Goal: Information Seeking & Learning: Learn about a topic

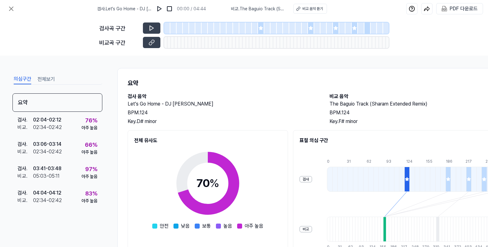
click at [261, 31] on div at bounding box center [261, 27] width 6 height 11
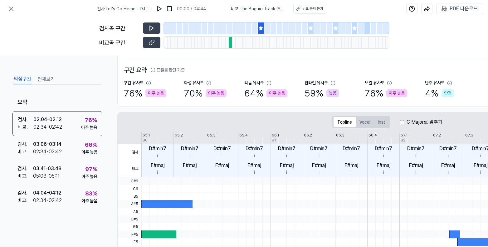
scroll to position [42, 0]
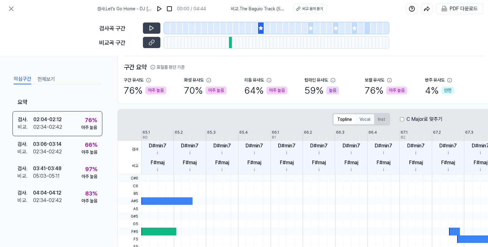
click at [366, 120] on button "Vocal" at bounding box center [365, 119] width 18 height 10
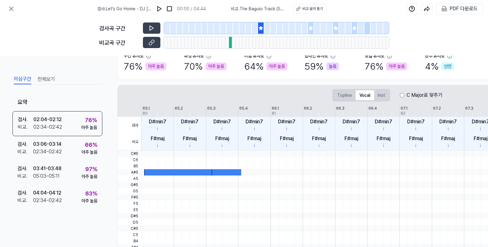
scroll to position [32, 0]
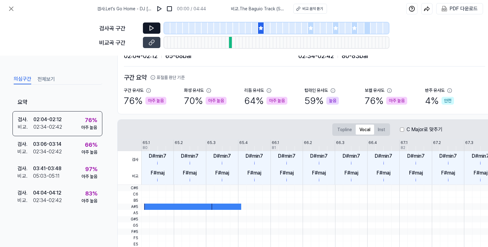
click at [150, 31] on button at bounding box center [151, 27] width 17 height 11
click at [149, 43] on icon at bounding box center [152, 42] width 6 height 6
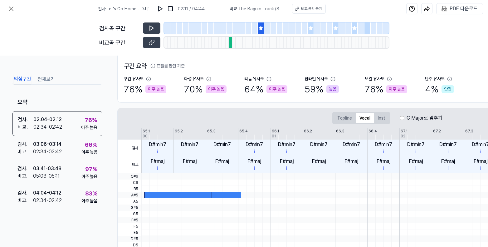
scroll to position [0, 0]
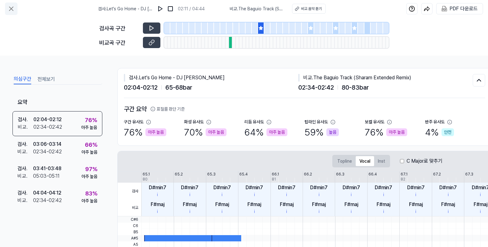
click at [13, 9] on icon at bounding box center [10, 8] width 7 height 7
click at [9, 7] on icon at bounding box center [10, 8] width 7 height 7
click at [54, 39] on div "검사곡 구간 비교곡 구간" at bounding box center [244, 36] width 488 height 38
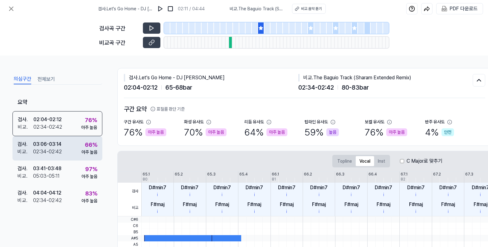
click at [63, 146] on div "검사 . 03:06 - 03:14 비교 . 02:34 - 02:42 66 % 아주 높음" at bounding box center [57, 148] width 90 height 24
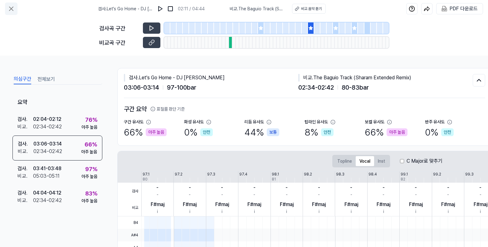
click at [13, 6] on icon at bounding box center [10, 8] width 7 height 7
click at [13, 7] on icon at bounding box center [10, 8] width 7 height 7
click at [13, 8] on icon at bounding box center [10, 8] width 7 height 7
click at [12, 9] on icon at bounding box center [10, 8] width 7 height 7
click at [11, 9] on icon at bounding box center [10, 8] width 7 height 7
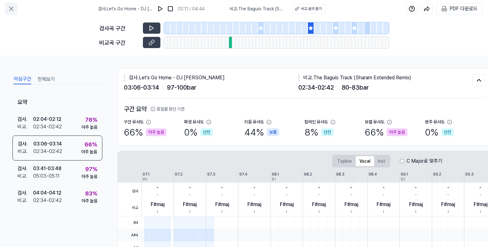
click at [11, 10] on icon at bounding box center [10, 8] width 7 height 7
drag, startPoint x: 11, startPoint y: 10, endPoint x: 14, endPoint y: 12, distance: 3.6
click at [11, 10] on icon at bounding box center [10, 8] width 7 height 7
click at [48, 20] on div "검사곡 구간 비교곡 구간" at bounding box center [244, 36] width 488 height 38
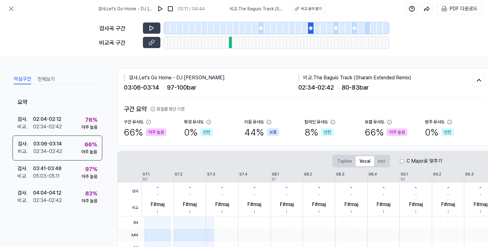
click at [39, 24] on div "검사곡 구간 비교곡 구간" at bounding box center [244, 36] width 488 height 38
click at [14, 4] on button at bounding box center [11, 8] width 12 height 12
click at [56, 20] on div "검사곡 구간 비교곡 구간" at bounding box center [244, 36] width 488 height 38
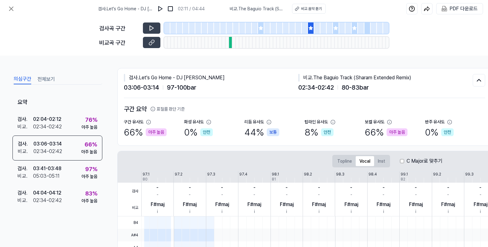
click at [238, 60] on div "의심구간 전체보기 요약 검사 . 02:04 - 02:12 비교 . 02:34 - 02:42 76 % 아주 높음 검사 . 03:06 - 03:1…" at bounding box center [244, 151] width 488 height 191
click at [18, 11] on div "검사 . Let's Go Home - DJ Hiddy 02:11 / 04:44 비교 . The Baguio Track (Sharam Exten…" at bounding box center [244, 8] width 488 height 17
click at [12, 9] on icon at bounding box center [10, 8] width 7 height 7
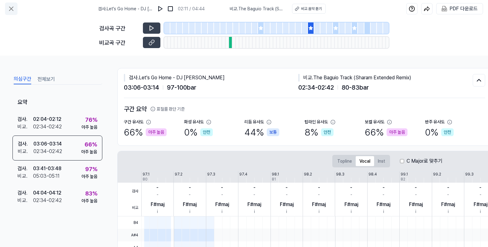
click at [12, 9] on icon at bounding box center [10, 8] width 7 height 7
click at [11, 10] on icon at bounding box center [10, 8] width 7 height 7
click at [11, 11] on icon at bounding box center [10, 8] width 7 height 7
click at [281, 26] on div at bounding box center [280, 27] width 6 height 11
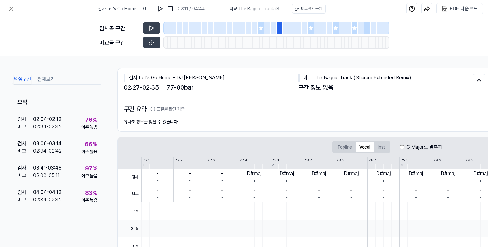
click at [267, 29] on div at bounding box center [267, 27] width 6 height 11
click at [263, 30] on div at bounding box center [261, 27] width 6 height 11
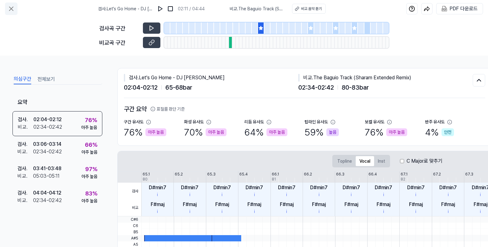
click at [12, 9] on icon at bounding box center [10, 8] width 7 height 7
click at [12, 8] on icon at bounding box center [10, 8] width 7 height 7
click at [12, 9] on icon at bounding box center [11, 9] width 4 height 4
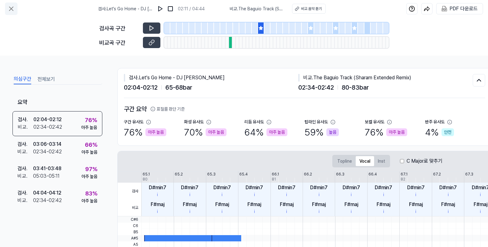
click at [12, 9] on icon at bounding box center [11, 9] width 4 height 4
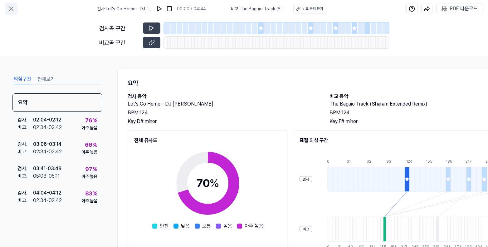
click at [9, 11] on icon at bounding box center [10, 8] width 7 height 7
click at [12, 10] on icon at bounding box center [10, 8] width 7 height 7
click at [13, 10] on icon at bounding box center [11, 9] width 4 height 4
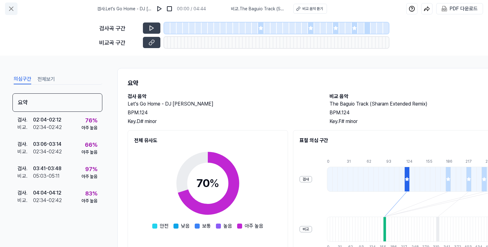
click at [12, 11] on icon at bounding box center [10, 8] width 7 height 7
click at [13, 11] on icon at bounding box center [11, 9] width 4 height 4
click at [13, 7] on icon at bounding box center [10, 8] width 7 height 7
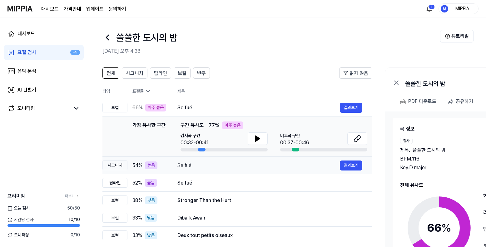
click at [271, 166] on div "Se fué" at bounding box center [258, 165] width 162 height 7
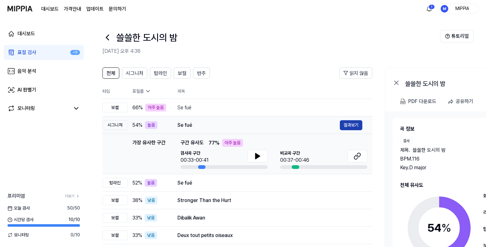
click at [344, 125] on button "결과보기" at bounding box center [351, 125] width 22 height 10
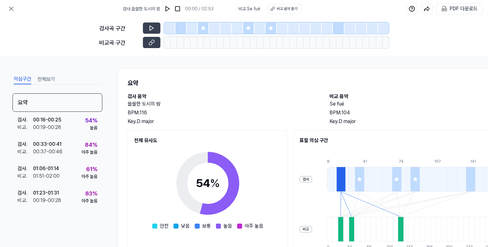
click at [203, 29] on icon at bounding box center [203, 28] width 4 height 4
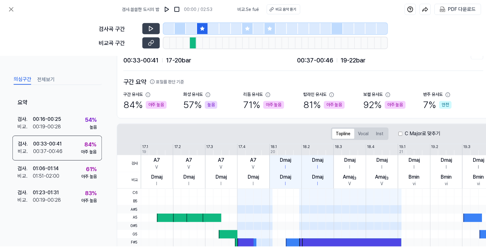
scroll to position [27, 0]
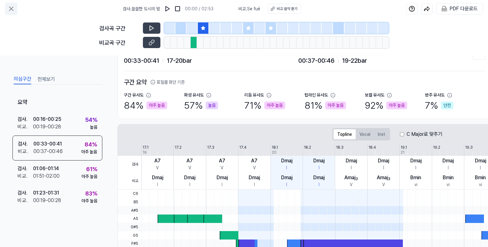
click at [10, 7] on icon at bounding box center [10, 8] width 7 height 7
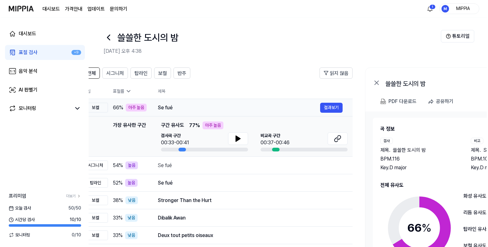
scroll to position [0, 2]
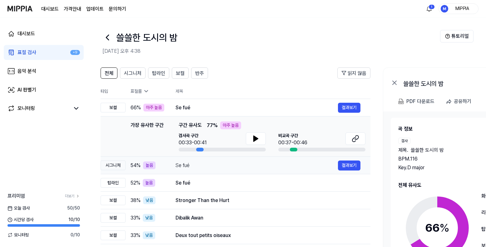
click at [240, 164] on div "Se fué" at bounding box center [256, 165] width 162 height 7
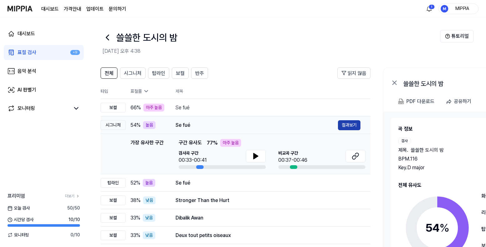
click at [341, 126] on button "결과보기" at bounding box center [349, 125] width 22 height 10
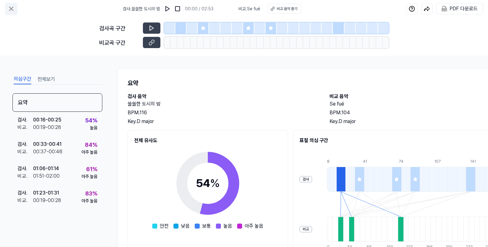
click at [11, 10] on icon at bounding box center [10, 8] width 7 height 7
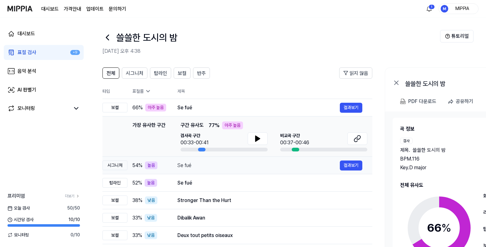
click at [280, 167] on div "Se fué" at bounding box center [258, 165] width 162 height 7
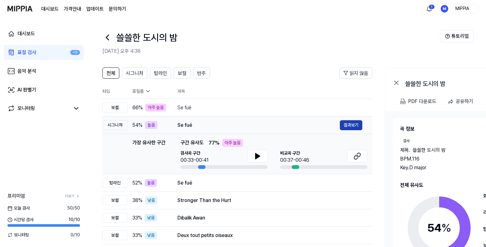
click at [357, 125] on button "결과보기" at bounding box center [351, 125] width 22 height 10
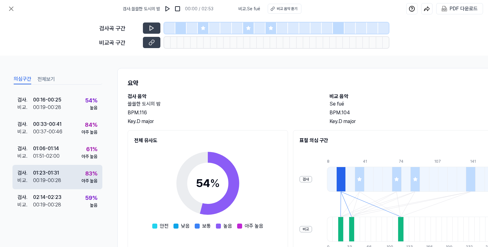
click at [76, 175] on div "검사 . 01:23 - 01:31 비교 . 00:19 - 00:28 83 % 아주 높음" at bounding box center [57, 177] width 90 height 24
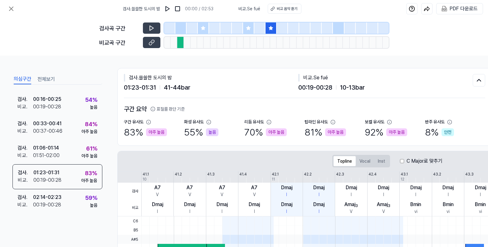
scroll to position [18, 0]
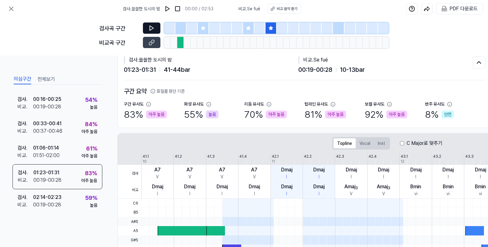
click at [150, 31] on icon at bounding box center [152, 28] width 4 height 5
click at [154, 29] on icon at bounding box center [152, 28] width 6 height 6
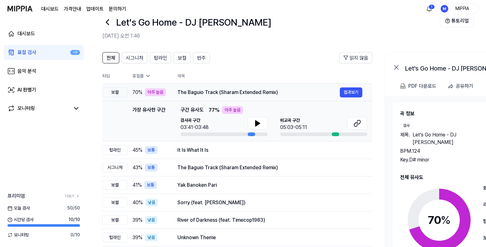
click at [337, 89] on div "The Baguio Track (Sharam Extended Remix)" at bounding box center [258, 92] width 162 height 7
click at [348, 91] on button "결과보기" at bounding box center [351, 92] width 22 height 10
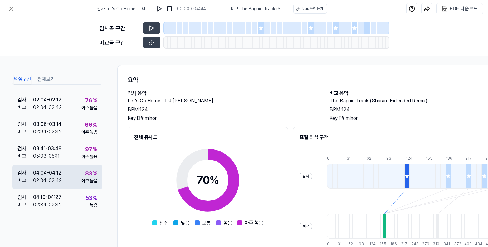
scroll to position [3, 0]
click at [77, 174] on div "검사 . 04:04 - 04:12 비교 . 02:34 - 02:42 83 % 아주 높음" at bounding box center [57, 177] width 90 height 24
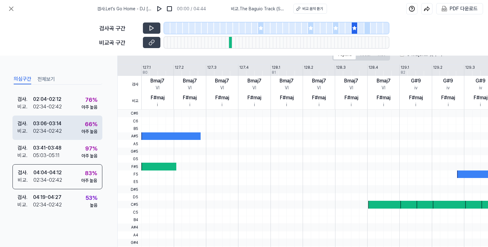
scroll to position [0, 0]
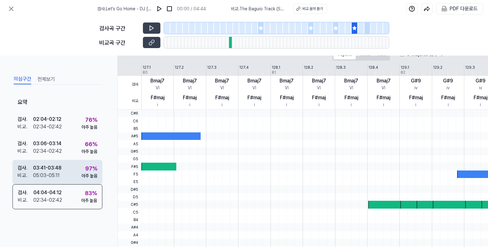
click at [66, 169] on div "검사 . 03:41 - 03:48 비교 . 05:03 - 05:11 97 % 아주 높음" at bounding box center [57, 172] width 90 height 24
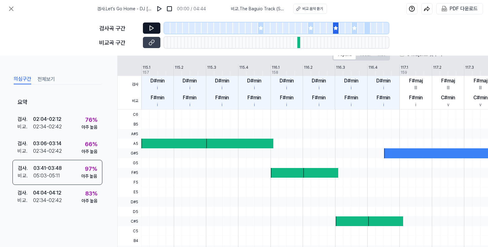
click at [153, 30] on icon at bounding box center [152, 28] width 6 height 6
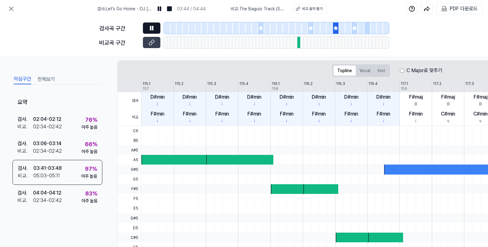
scroll to position [93, 0]
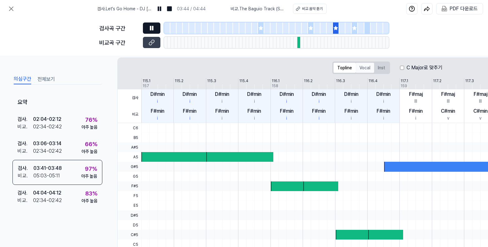
click at [363, 68] on button "Vocal" at bounding box center [365, 68] width 18 height 10
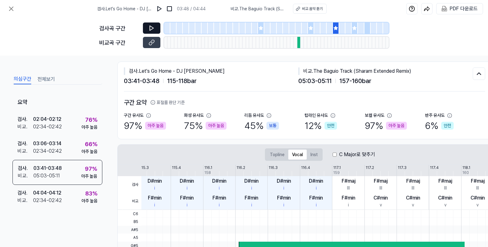
scroll to position [0, 0]
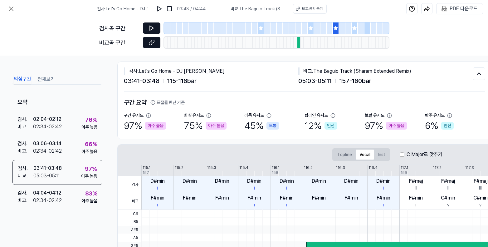
click at [149, 43] on icon at bounding box center [152, 42] width 6 height 6
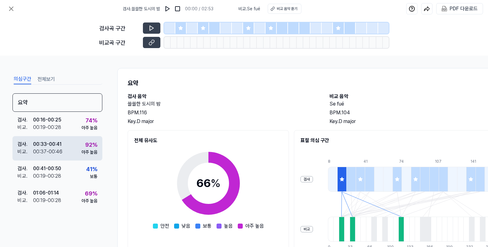
click at [77, 149] on div "검사 . 00:33 - 00:41 비교 . 00:37 - 00:46 92 % 아주 높음" at bounding box center [57, 148] width 90 height 24
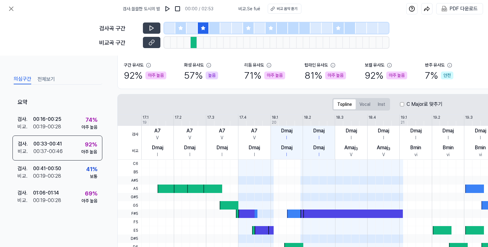
scroll to position [85, 0]
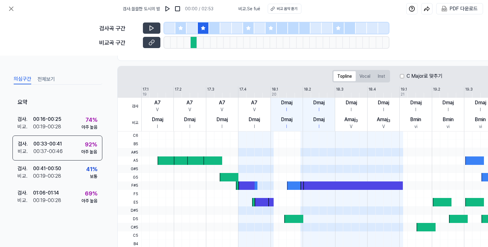
drag, startPoint x: 362, startPoint y: 78, endPoint x: 357, endPoint y: 82, distance: 5.8
click at [362, 78] on button "Vocal" at bounding box center [365, 76] width 18 height 10
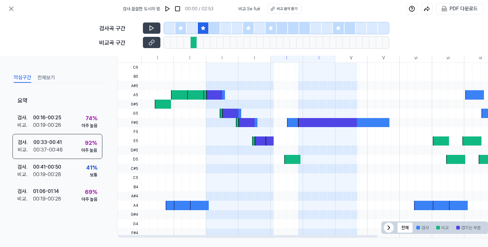
scroll to position [139, 0]
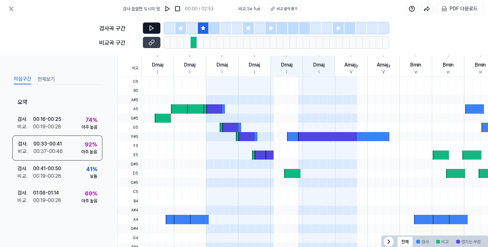
click at [153, 26] on icon at bounding box center [152, 28] width 6 height 6
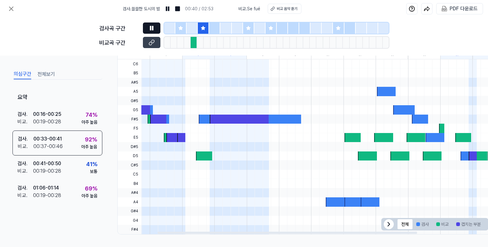
scroll to position [0, 0]
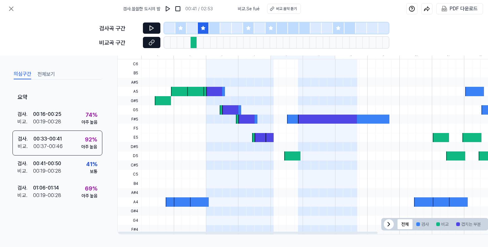
click at [148, 44] on button at bounding box center [151, 42] width 17 height 11
click at [149, 27] on icon at bounding box center [152, 28] width 6 height 6
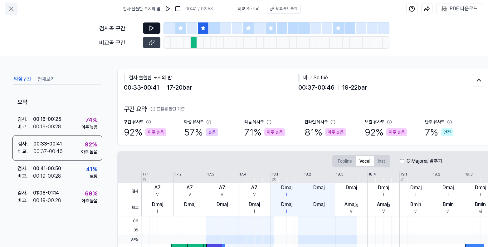
click at [14, 11] on icon at bounding box center [10, 8] width 7 height 7
click at [11, 9] on icon at bounding box center [10, 8] width 7 height 7
click at [12, 10] on icon at bounding box center [10, 8] width 7 height 7
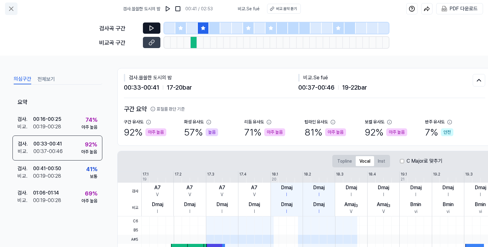
click at [12, 10] on icon at bounding box center [10, 8] width 7 height 7
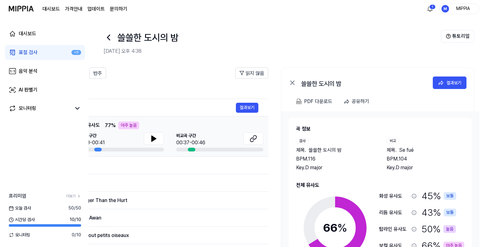
scroll to position [11, 0]
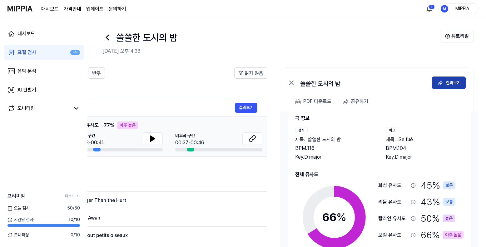
click at [453, 83] on div "결과보기" at bounding box center [452, 82] width 15 height 7
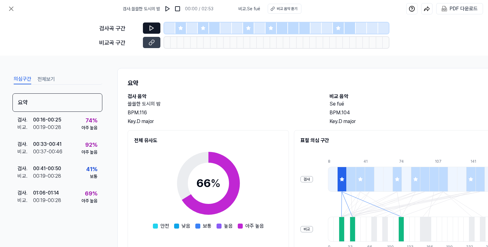
click at [151, 27] on icon at bounding box center [152, 28] width 6 height 6
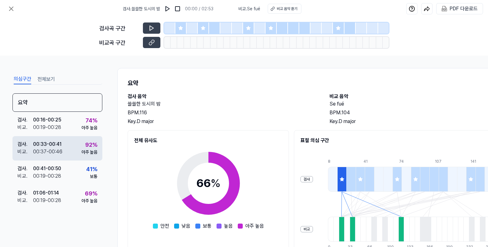
click at [68, 150] on div "검사 . 00:33 - 00:41 비교 . 00:37 - 00:46 92 % 아주 높음" at bounding box center [57, 148] width 90 height 24
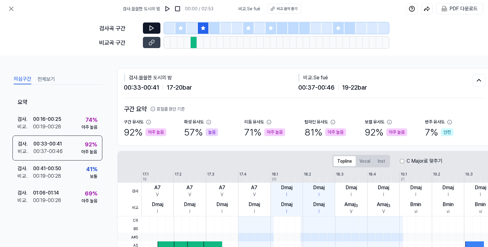
click at [153, 25] on icon at bounding box center [152, 28] width 6 height 6
click at [168, 13] on button at bounding box center [168, 9] width 10 height 10
click at [151, 29] on icon at bounding box center [150, 28] width 1 height 4
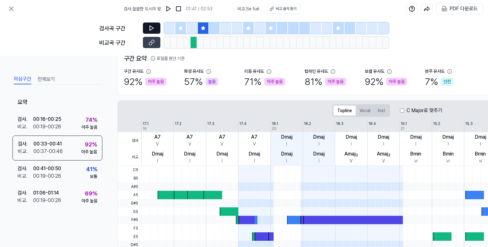
scroll to position [14, 0]
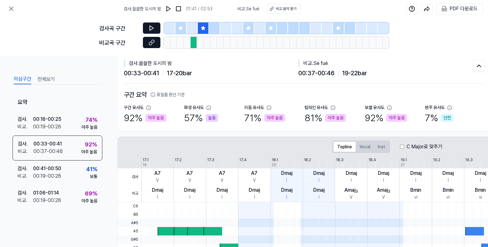
click at [152, 45] on icon at bounding box center [152, 42] width 6 height 6
click at [365, 141] on div "Topline Vocal Inst" at bounding box center [361, 146] width 58 height 12
click at [363, 147] on button "Vocal" at bounding box center [365, 147] width 18 height 10
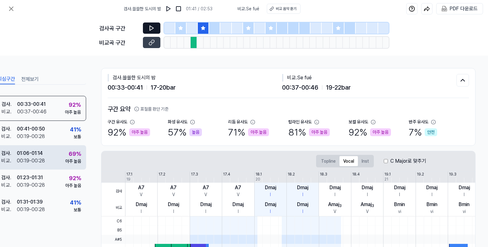
scroll to position [40, 0]
click at [56, 159] on div "검사 . 01:06 - 01:14 비교 . 00:19 - 00:28 69 % 아주 높음" at bounding box center [41, 157] width 90 height 24
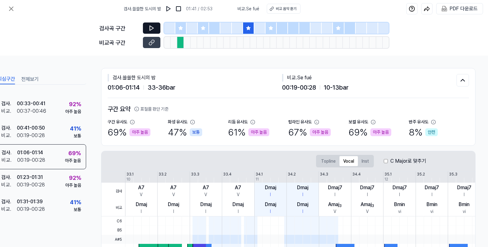
click at [152, 29] on icon at bounding box center [152, 28] width 4 height 5
click at [204, 31] on div at bounding box center [203, 27] width 11 height 11
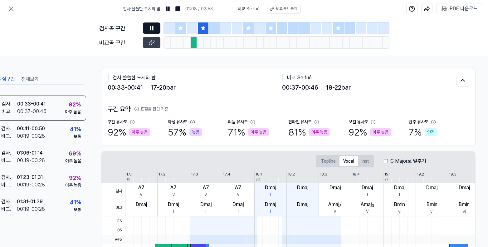
click at [149, 29] on icon at bounding box center [152, 28] width 6 height 6
click at [152, 29] on icon at bounding box center [152, 28] width 6 height 6
click at [270, 31] on div at bounding box center [271, 27] width 11 height 11
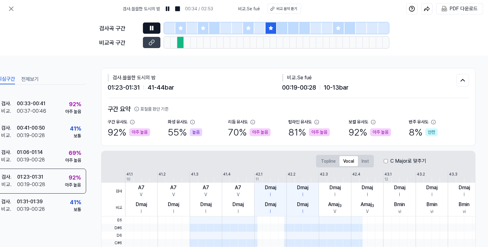
click at [155, 27] on button at bounding box center [151, 27] width 17 height 11
click at [153, 30] on icon at bounding box center [152, 28] width 6 height 6
click at [156, 27] on button at bounding box center [151, 27] width 17 height 11
click at [338, 31] on div at bounding box center [338, 27] width 11 height 11
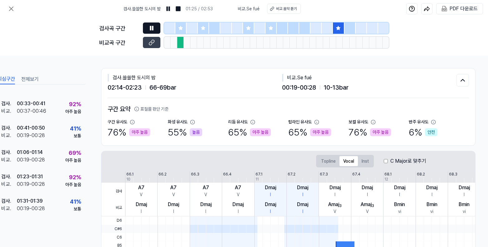
click at [152, 27] on icon at bounding box center [152, 28] width 6 height 6
click at [154, 31] on button at bounding box center [151, 27] width 17 height 11
click at [153, 28] on icon at bounding box center [152, 28] width 4 height 5
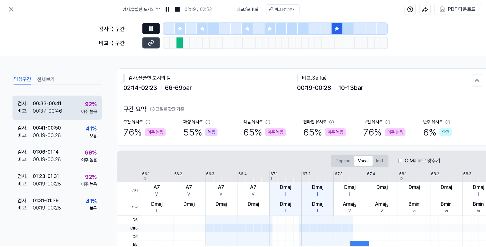
scroll to position [0, 0]
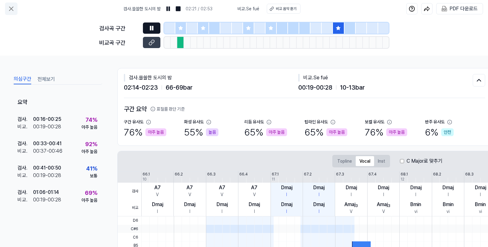
click at [14, 9] on icon at bounding box center [10, 8] width 7 height 7
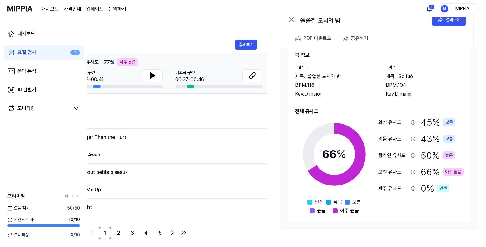
scroll to position [68, 0]
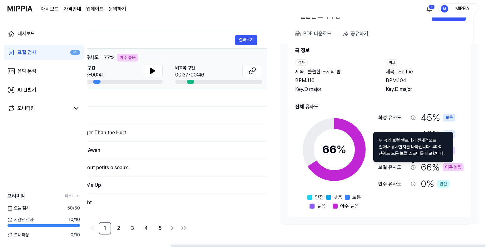
click at [413, 168] on icon at bounding box center [412, 167] width 5 height 5
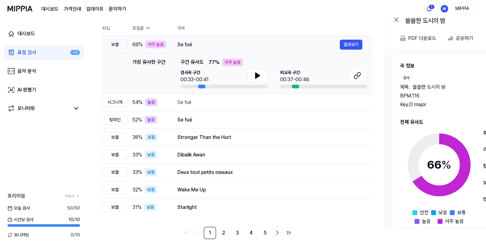
scroll to position [0, 0]
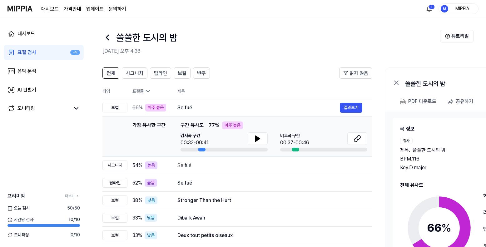
click at [104, 39] on icon at bounding box center [107, 37] width 10 height 10
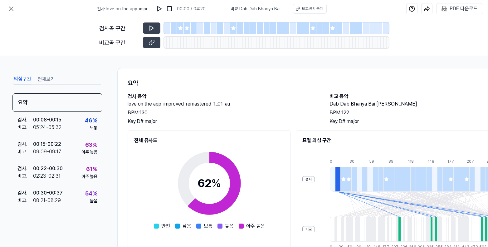
click at [183, 31] on div at bounding box center [180, 27] width 7 height 11
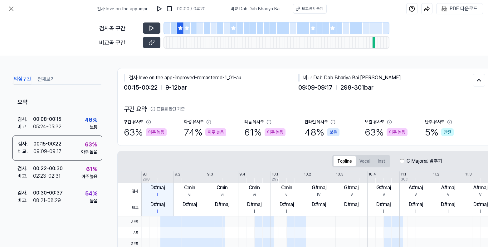
click at [182, 31] on div at bounding box center [180, 27] width 7 height 11
click at [146, 28] on button at bounding box center [151, 27] width 17 height 11
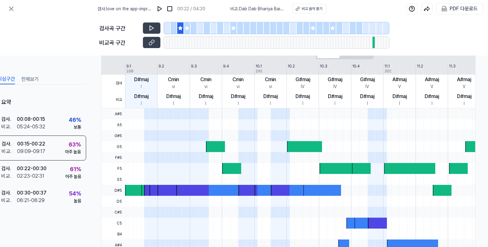
scroll to position [106, 18]
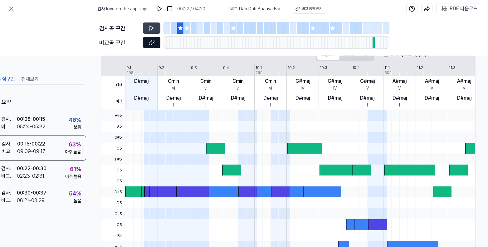
click at [151, 44] on icon at bounding box center [150, 43] width 3 height 3
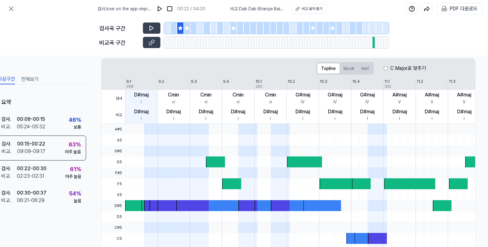
scroll to position [91, 18]
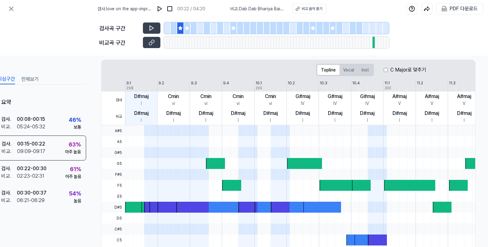
click at [346, 71] on button "Vocal" at bounding box center [349, 70] width 18 height 10
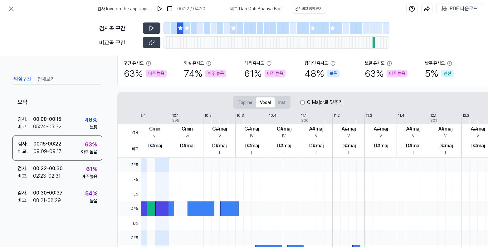
scroll to position [43, 0]
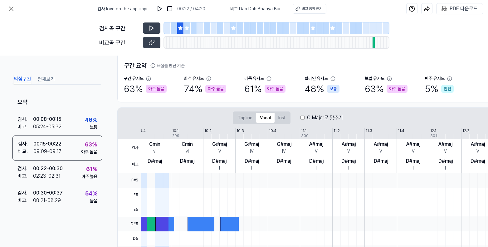
click at [207, 44] on div at bounding box center [207, 42] width 3 height 11
click at [194, 45] on div at bounding box center [193, 42] width 3 height 11
click at [184, 29] on div at bounding box center [276, 27] width 225 height 11
click at [187, 31] on div at bounding box center [187, 27] width 7 height 11
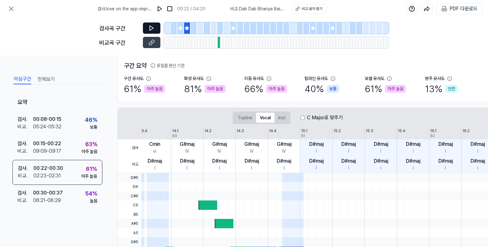
click at [155, 30] on button at bounding box center [151, 27] width 17 height 11
click at [232, 31] on div at bounding box center [233, 27] width 7 height 11
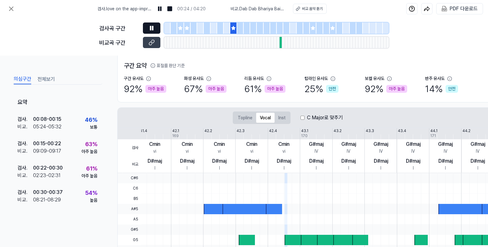
click at [152, 28] on icon at bounding box center [152, 28] width 1 height 4
click at [153, 29] on icon at bounding box center [152, 28] width 4 height 5
click at [153, 31] on icon at bounding box center [152, 28] width 6 height 6
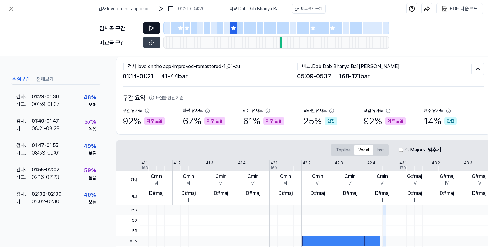
scroll to position [0, 1]
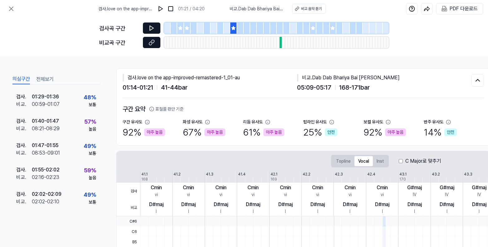
click at [149, 41] on icon at bounding box center [152, 42] width 6 height 6
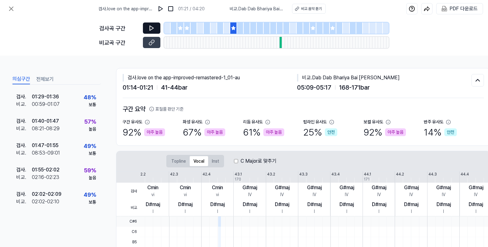
click at [389, 121] on icon at bounding box center [388, 122] width 5 height 5
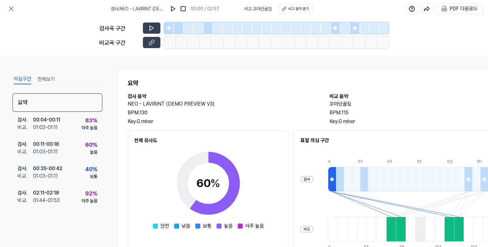
click at [171, 32] on div at bounding box center [169, 27] width 10 height 11
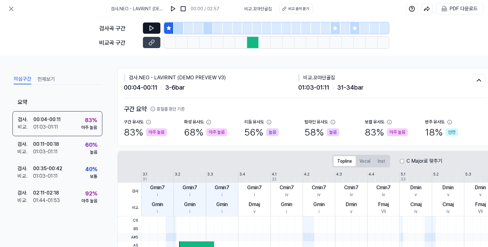
click at [149, 32] on button at bounding box center [151, 27] width 17 height 11
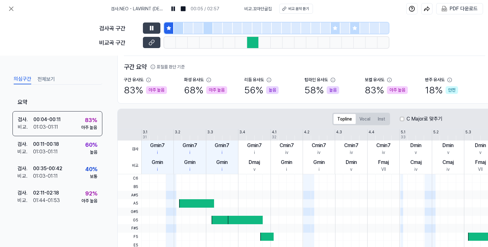
scroll to position [72, 0]
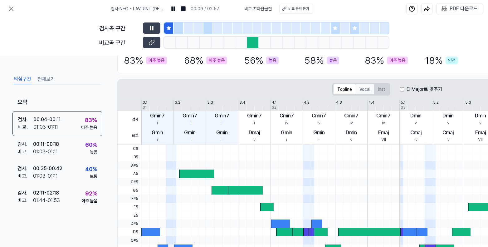
click at [367, 90] on button "Vocal" at bounding box center [365, 89] width 18 height 10
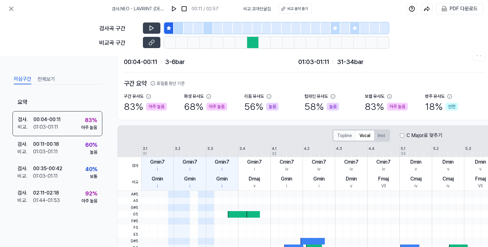
scroll to position [25, 0]
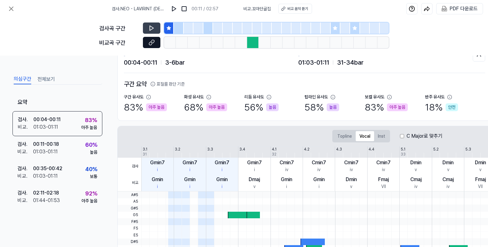
click at [151, 43] on icon at bounding box center [152, 42] width 6 height 6
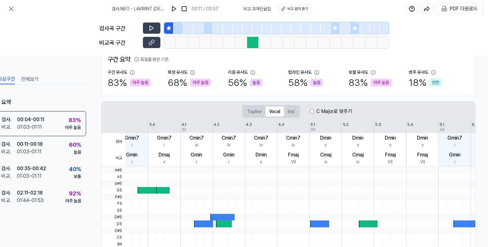
scroll to position [0, 0]
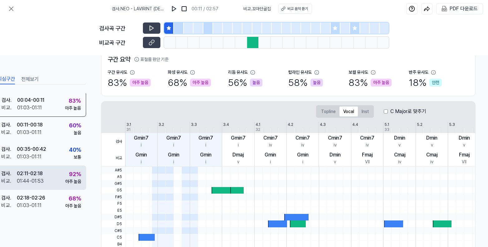
click at [53, 178] on div "검사 . 02:11 - 02:18 비교 . 01:44 - 01:53 92 % 아주 높음" at bounding box center [41, 177] width 90 height 24
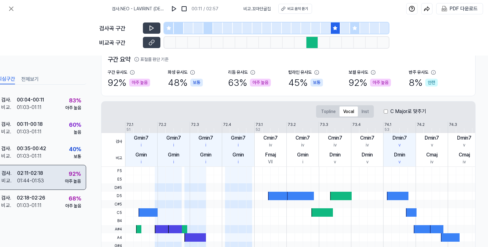
scroll to position [19, 0]
click at [53, 180] on div "검사 . 02:11 - 02:18 비교 . 01:44 - 01:53 92 % 아주 높음" at bounding box center [41, 177] width 90 height 25
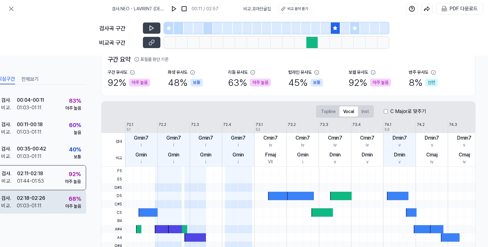
click at [54, 196] on div "검사 . 02:18 - 02:26 비교 . 01:03 - 01:11 68 % 아주 높음" at bounding box center [41, 202] width 90 height 24
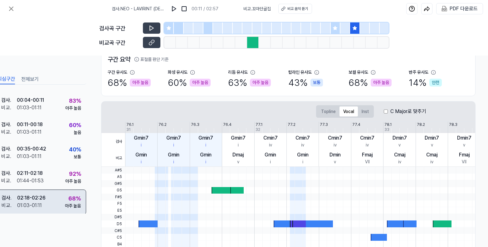
click at [55, 198] on div "검사 . 02:18 - 02:26 비교 . 01:03 - 01:11 68 % 아주 높음" at bounding box center [41, 201] width 90 height 25
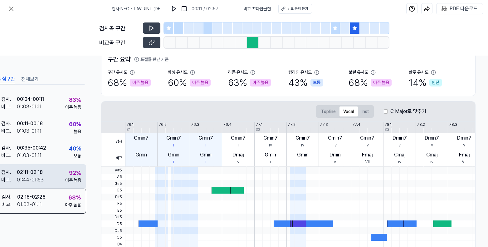
click at [52, 178] on div "검사 . 02:11 - 02:18 비교 . 01:44 - 01:53 92 % 아주 높음" at bounding box center [41, 176] width 90 height 24
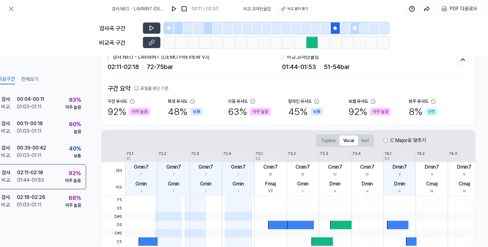
scroll to position [5, 19]
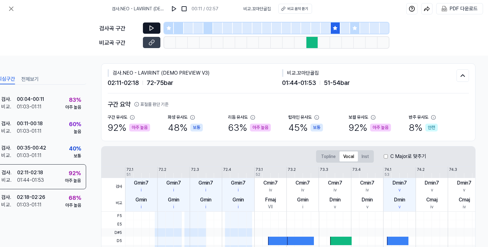
click at [150, 31] on icon at bounding box center [152, 28] width 6 height 6
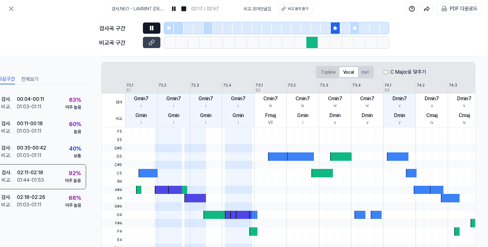
scroll to position [0, 19]
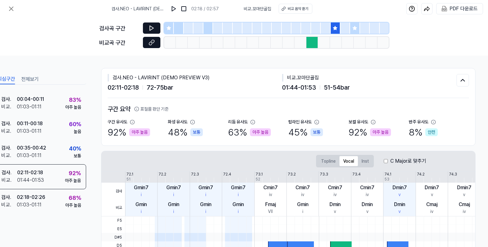
click at [154, 42] on icon at bounding box center [152, 42] width 6 height 6
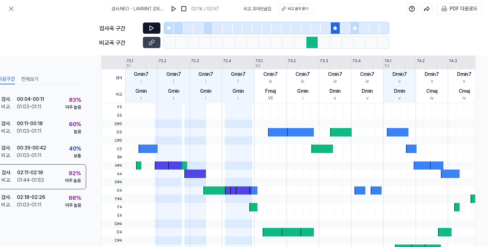
scroll to position [3, 19]
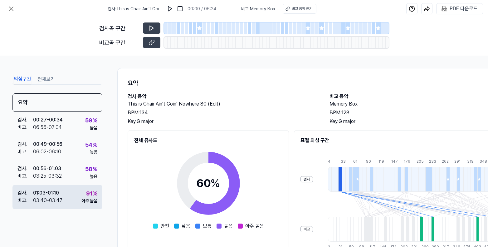
click at [66, 193] on div "검사 . 01:03 - 01:10 비교 . 03:40 - 03:47 91 % 아주 높음" at bounding box center [57, 197] width 90 height 24
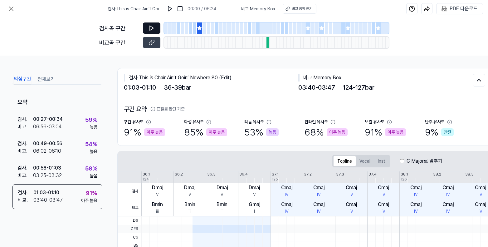
click at [151, 30] on icon at bounding box center [152, 28] width 6 height 6
click at [13, 9] on icon at bounding box center [10, 8] width 7 height 7
click at [151, 26] on icon at bounding box center [152, 28] width 6 height 6
click at [155, 28] on button at bounding box center [151, 27] width 17 height 11
click at [151, 27] on icon at bounding box center [152, 28] width 6 height 6
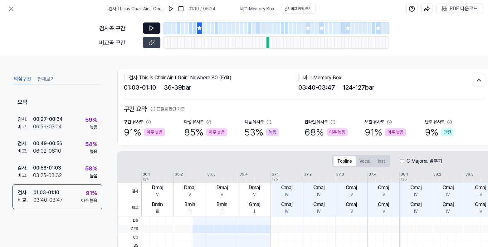
click at [176, 56] on div "의심구간 전체보기 요약 검사 . 00:27 - 00:34 비교 . 06:56 - 07:04 59 % 높음 검사 . 00:49 - 00:56 비…" at bounding box center [244, 151] width 488 height 191
click at [151, 27] on icon at bounding box center [152, 28] width 6 height 6
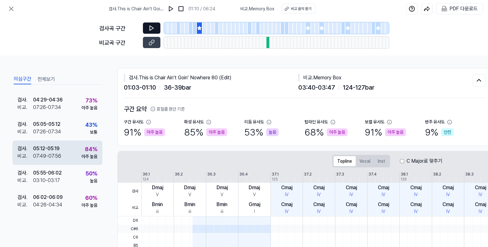
click at [67, 150] on div "검사 . 05:12 - 05:19 비교 . 07:49 - 07:56 84 % 아주 높음" at bounding box center [57, 152] width 90 height 24
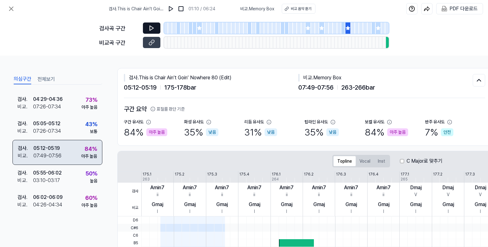
scroll to position [265, 0]
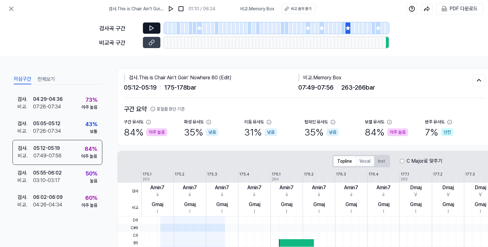
click at [362, 162] on button "Vocal" at bounding box center [365, 161] width 18 height 10
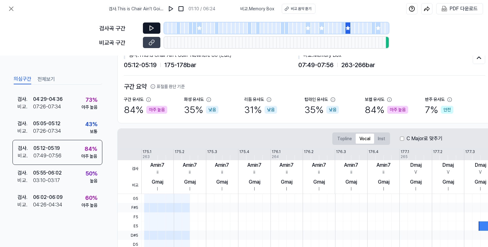
scroll to position [22, 0]
click at [145, 30] on button at bounding box center [151, 27] width 17 height 11
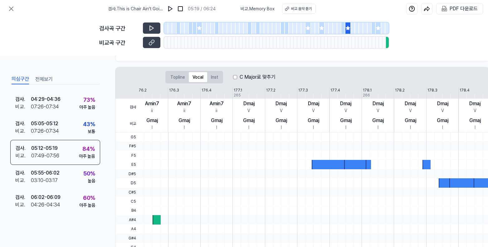
scroll to position [83, 2]
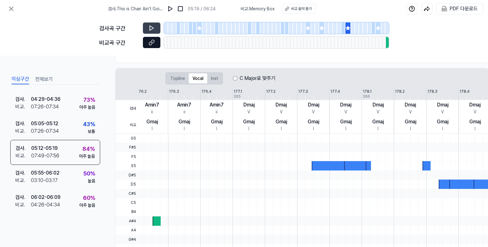
click at [157, 45] on button at bounding box center [151, 42] width 17 height 11
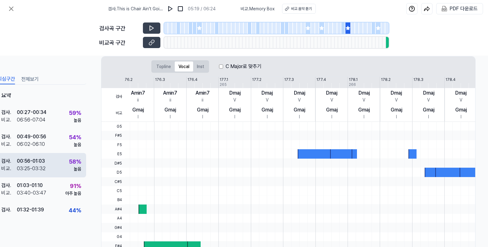
scroll to position [0, 0]
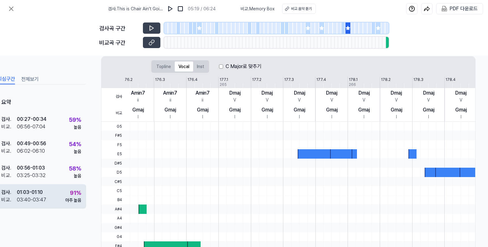
click at [57, 192] on div "검사 . 01:03 - 01:10 비교 . 03:40 - 03:47 91 % 아주 높음" at bounding box center [41, 196] width 90 height 24
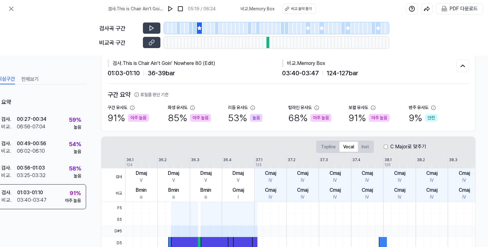
scroll to position [14, 19]
click at [8, 9] on icon at bounding box center [10, 8] width 7 height 7
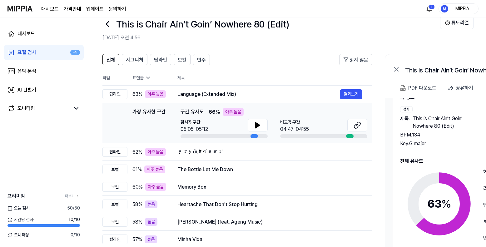
scroll to position [11, 0]
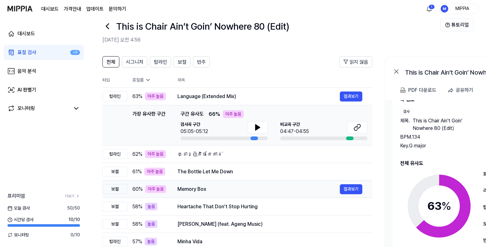
click at [294, 186] on div "Memory Box" at bounding box center [258, 188] width 162 height 7
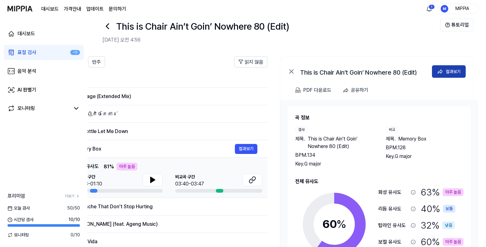
scroll to position [18, 0]
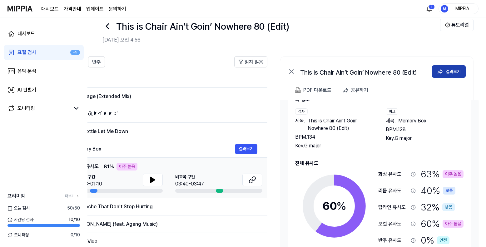
click at [451, 72] on div "결과보기" at bounding box center [452, 71] width 15 height 7
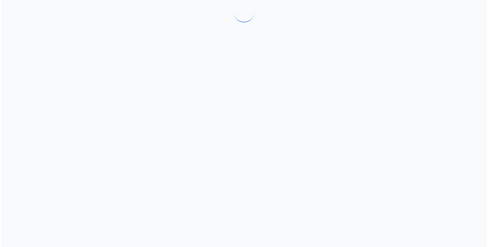
scroll to position [0, 0]
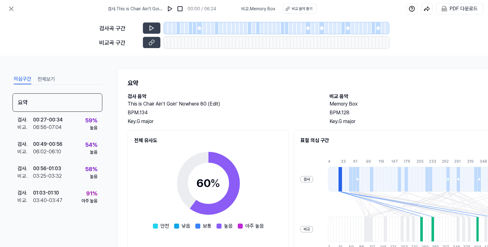
click at [47, 79] on button "전체보기" at bounding box center [45, 79] width 17 height 10
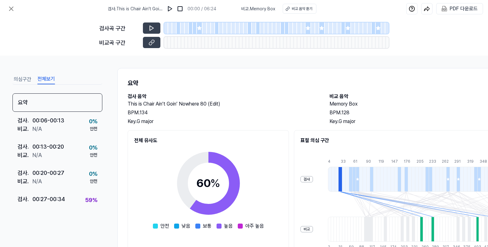
click at [28, 80] on button "의심구간" at bounding box center [22, 79] width 17 height 10
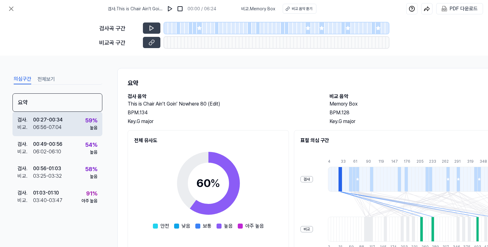
click at [66, 131] on div "검사 . 00:27 - 00:34 비교 . 06:56 - 07:04 59 % 높음" at bounding box center [57, 124] width 90 height 24
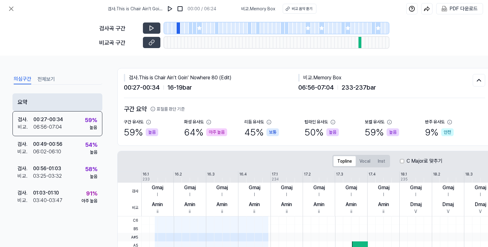
click at [49, 102] on div "요약" at bounding box center [57, 102] width 90 height 18
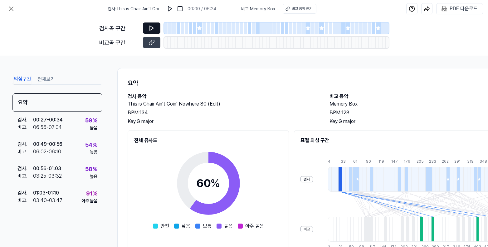
click at [155, 28] on button at bounding box center [151, 27] width 17 height 11
click at [169, 9] on img at bounding box center [170, 9] width 6 height 6
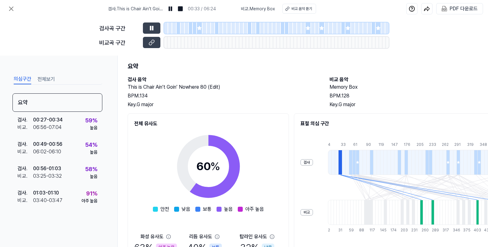
scroll to position [20, 0]
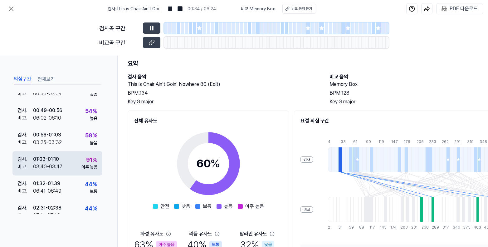
click at [82, 160] on div "91 % 아주 높음" at bounding box center [89, 162] width 16 height 15
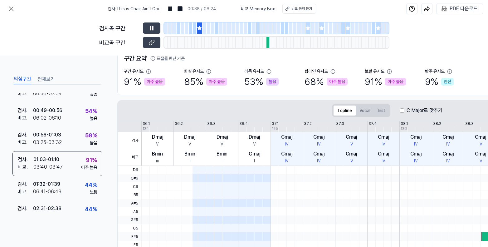
scroll to position [0, 0]
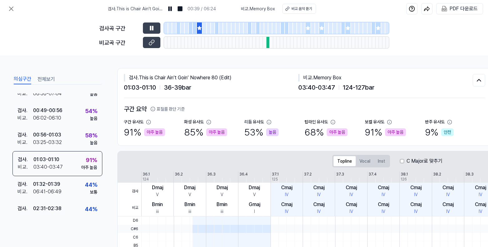
click at [51, 79] on button "전체보기" at bounding box center [45, 79] width 17 height 10
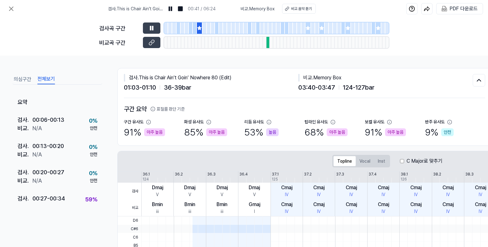
click at [22, 76] on button "의심구간" at bounding box center [22, 79] width 17 height 10
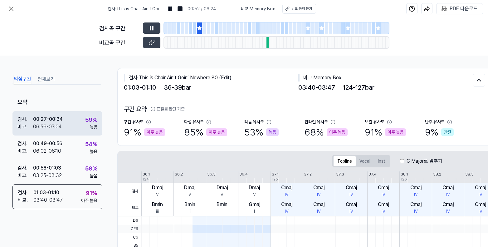
click at [75, 127] on div "검사 . 00:27 - 00:34 비교 . 06:56 - 07:04 59 % 높음" at bounding box center [57, 123] width 90 height 24
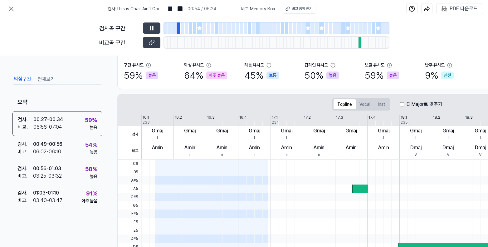
scroll to position [56, 0]
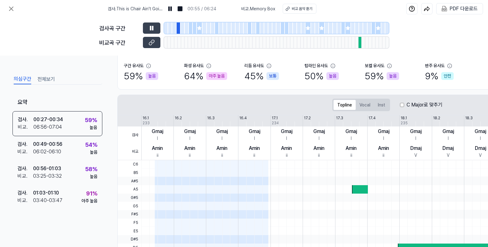
click at [366, 99] on div "Topline Vocal Inst" at bounding box center [361, 105] width 58 height 12
click at [368, 106] on button "Vocal" at bounding box center [365, 105] width 18 height 10
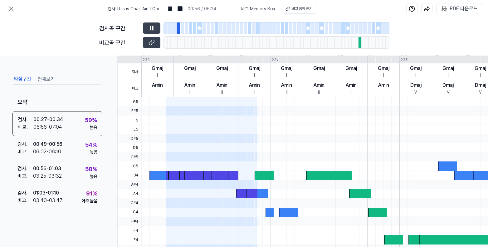
scroll to position [133, 0]
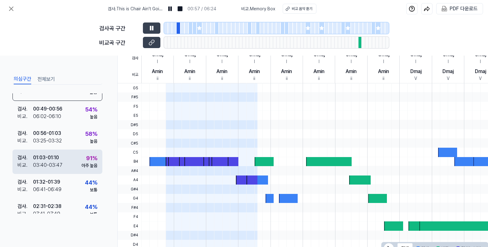
click at [74, 166] on div "검사 . 01:03 - 01:10 비교 . 03:40 - 03:47 91 % 아주 높음" at bounding box center [57, 161] width 90 height 24
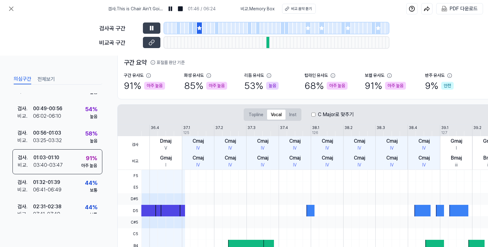
scroll to position [0, 165]
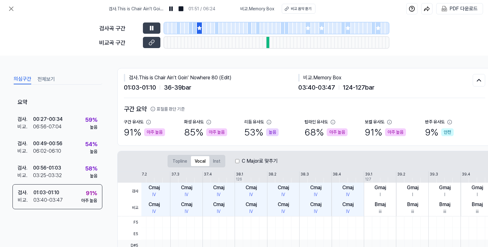
click at [306, 31] on div at bounding box center [309, 27] width 6 height 11
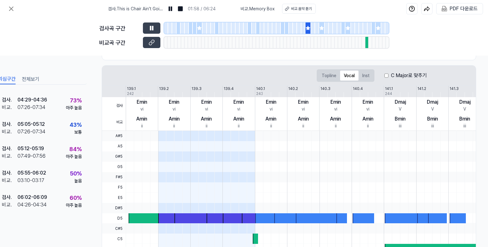
scroll to position [83, 16]
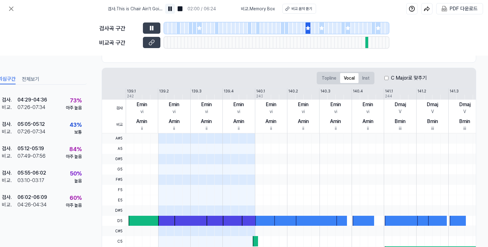
click at [175, 11] on button at bounding box center [170, 9] width 10 height 10
click at [146, 34] on div "검사곡 구간 비교곡 구간" at bounding box center [244, 36] width 290 height 38
click at [146, 30] on button at bounding box center [151, 27] width 17 height 11
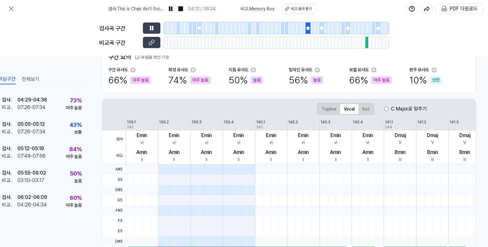
scroll to position [51, 16]
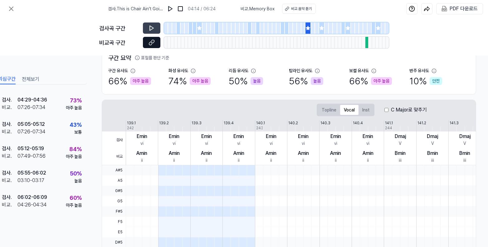
click at [151, 43] on icon at bounding box center [152, 42] width 6 height 6
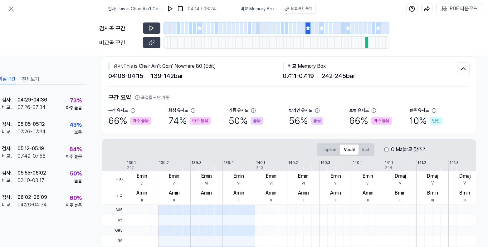
scroll to position [0, 16]
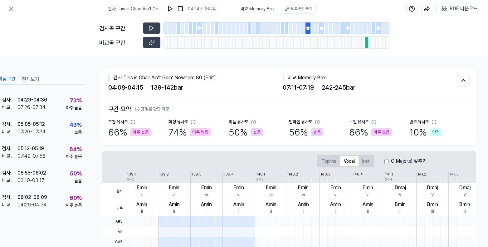
click at [323, 32] on div at bounding box center [322, 27] width 6 height 11
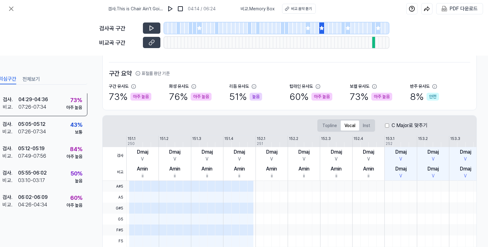
scroll to position [25, 15]
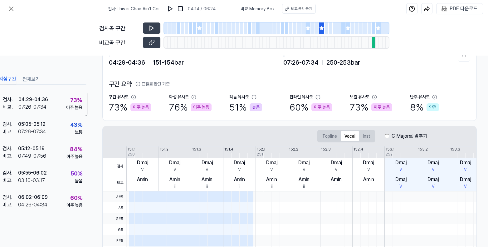
click at [349, 32] on div at bounding box center [348, 27] width 6 height 11
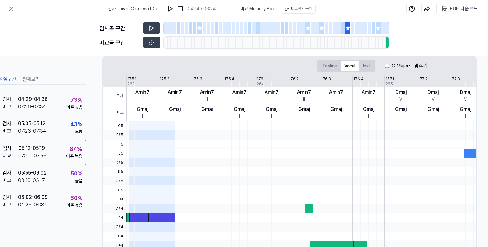
scroll to position [94, 15]
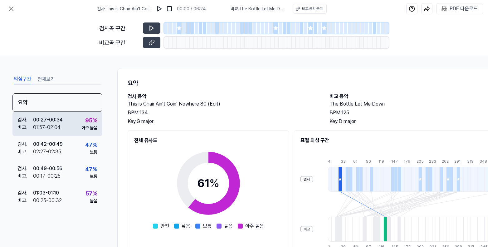
click at [88, 116] on div "95 %" at bounding box center [91, 120] width 12 height 8
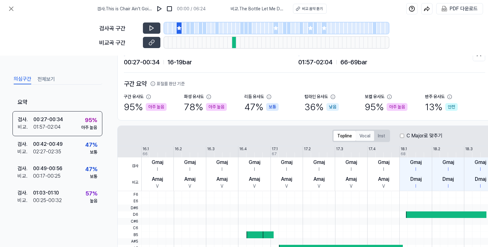
click at [362, 136] on button "Vocal" at bounding box center [365, 136] width 18 height 10
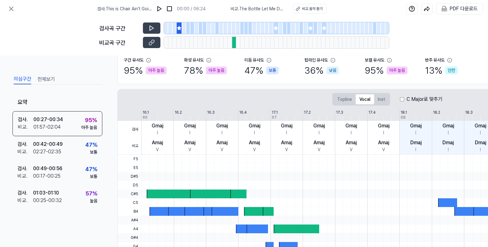
scroll to position [25, 0]
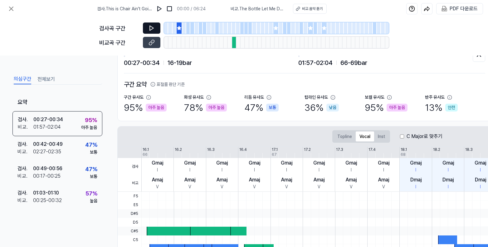
click at [149, 30] on icon at bounding box center [152, 28] width 6 height 6
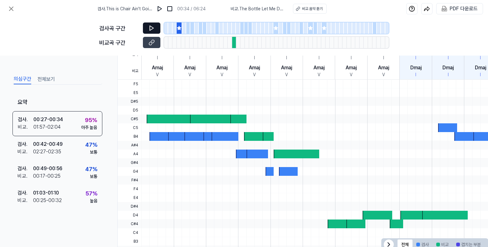
scroll to position [159, 0]
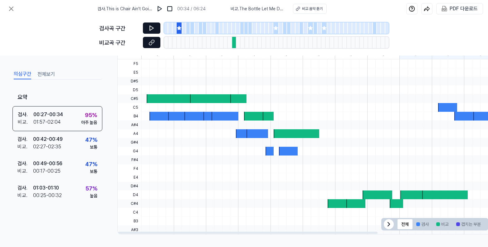
click at [151, 44] on icon at bounding box center [150, 43] width 3 height 3
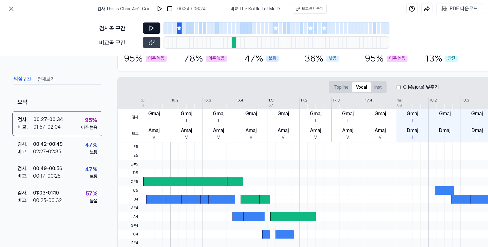
scroll to position [73, 0]
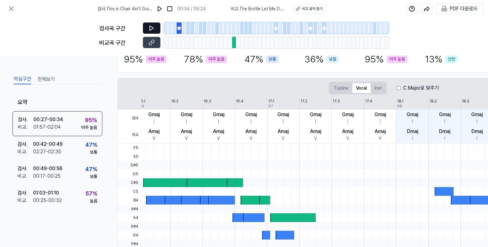
click at [401, 86] on div "C Major로 맞추기" at bounding box center [418, 87] width 42 height 7
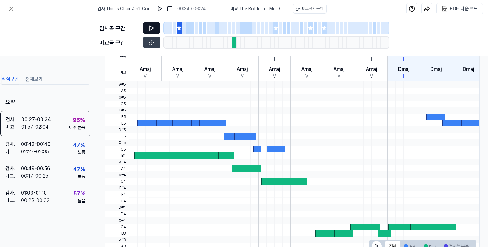
scroll to position [139, 12]
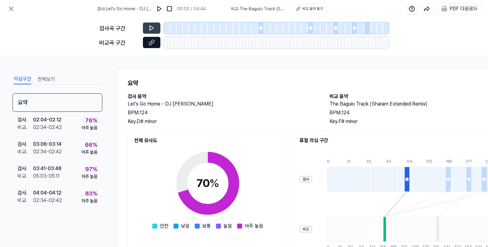
click at [155, 45] on button at bounding box center [151, 42] width 17 height 11
click at [258, 29] on icon at bounding box center [260, 28] width 5 height 5
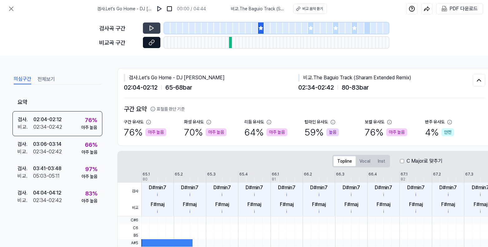
click at [152, 45] on icon at bounding box center [152, 42] width 6 height 6
click at [311, 31] on div at bounding box center [311, 27] width 6 height 11
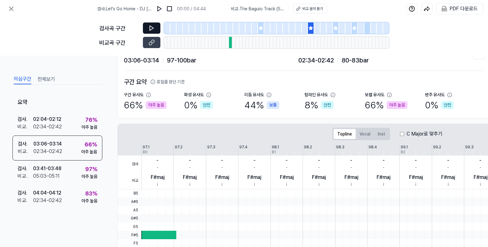
click at [154, 29] on icon at bounding box center [152, 28] width 6 height 6
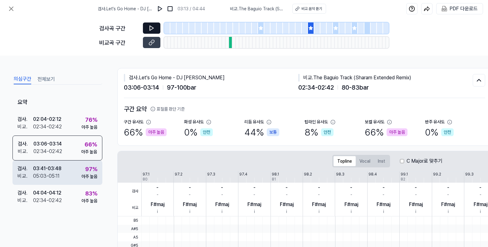
click at [74, 181] on div "검사 . 03:41 - 03:48 비교 . 05:03 - 05:11 97 % 아주 높음" at bounding box center [57, 172] width 90 height 24
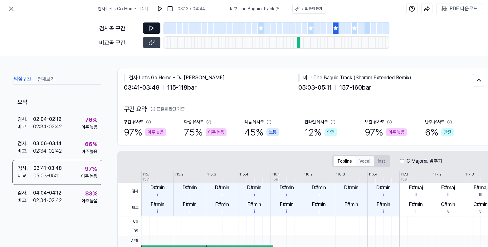
click at [360, 164] on button "Vocal" at bounding box center [365, 161] width 18 height 10
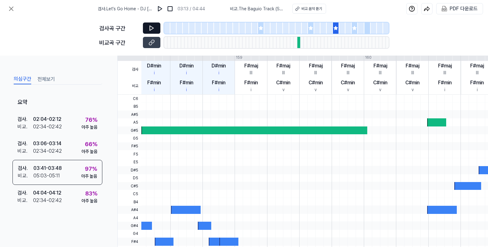
scroll to position [121, 0]
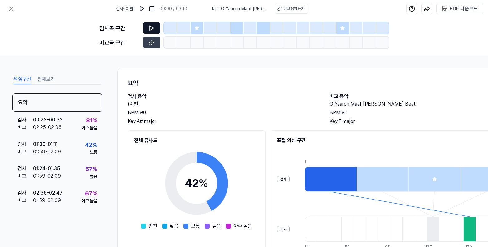
click at [153, 27] on icon at bounding box center [152, 28] width 6 height 6
click at [201, 30] on div at bounding box center [197, 27] width 13 height 11
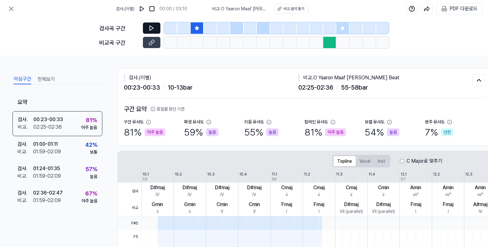
click at [150, 28] on icon at bounding box center [152, 28] width 4 height 5
click at [237, 31] on div at bounding box center [236, 27] width 13 height 11
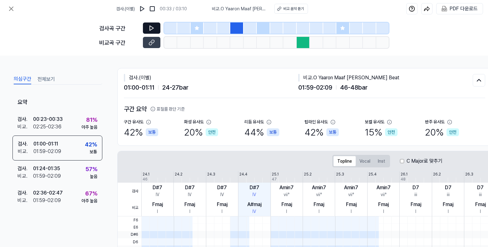
click at [153, 27] on icon at bounding box center [152, 28] width 6 height 6
click at [155, 11] on img at bounding box center [152, 9] width 6 height 6
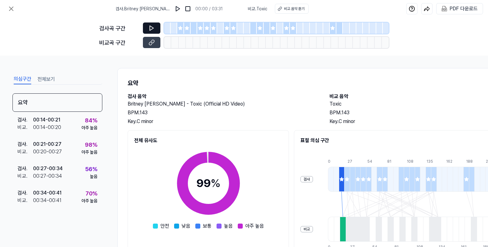
click at [151, 29] on icon at bounding box center [152, 28] width 6 height 6
click at [180, 27] on icon at bounding box center [180, 28] width 4 height 4
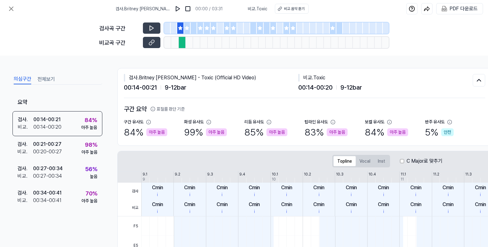
click at [160, 29] on div "검사곡 구간" at bounding box center [244, 27] width 290 height 11
click at [155, 29] on button at bounding box center [151, 27] width 17 height 11
click at [154, 43] on icon at bounding box center [152, 42] width 6 height 6
click at [155, 28] on button at bounding box center [151, 27] width 17 height 11
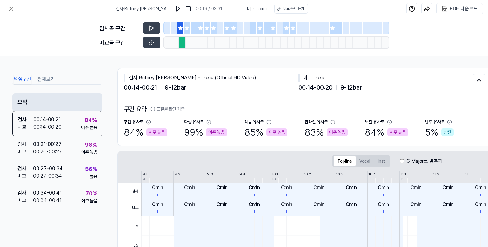
click at [51, 95] on div "요약" at bounding box center [57, 102] width 90 height 18
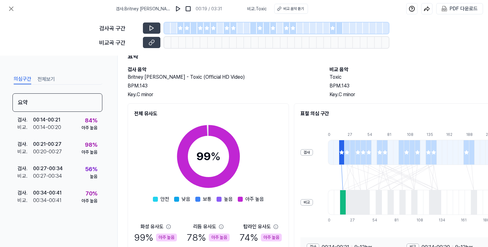
scroll to position [27, 0]
click at [12, 8] on icon at bounding box center [10, 8] width 7 height 7
click at [14, 10] on icon at bounding box center [10, 8] width 7 height 7
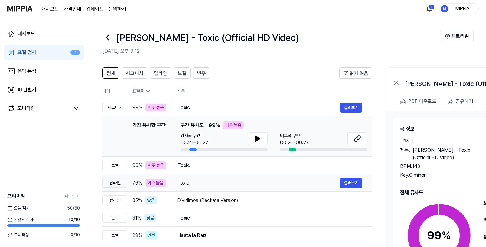
click at [244, 179] on div "Toxic" at bounding box center [258, 182] width 162 height 7
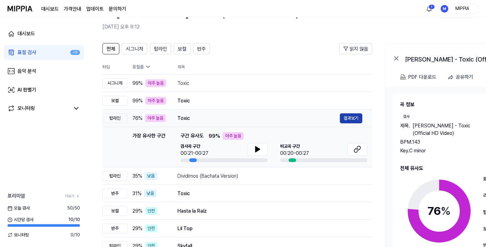
click at [347, 121] on button "결과보기" at bounding box center [351, 118] width 22 height 10
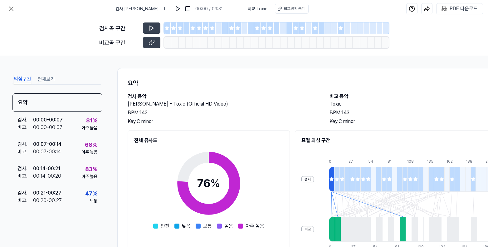
click at [169, 31] on div at bounding box center [167, 27] width 7 height 11
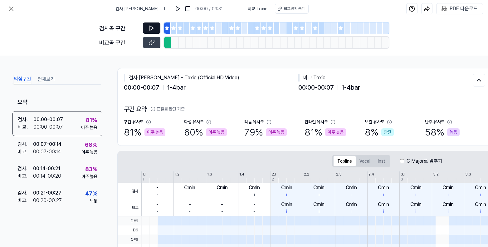
click at [155, 30] on button at bounding box center [151, 27] width 17 height 11
click at [154, 29] on icon at bounding box center [152, 28] width 6 height 6
click at [149, 45] on icon at bounding box center [152, 42] width 6 height 6
click at [153, 28] on icon at bounding box center [152, 28] width 6 height 6
click at [217, 30] on div at bounding box center [219, 27] width 7 height 11
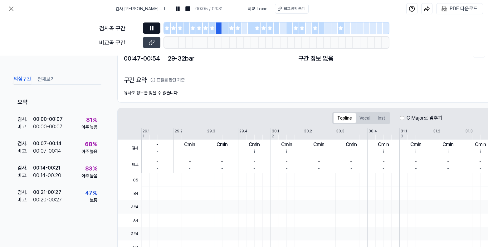
scroll to position [25, 0]
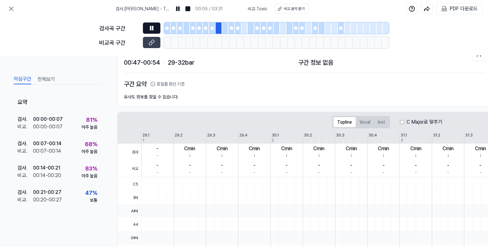
click at [156, 27] on button at bounding box center [151, 27] width 17 height 11
click at [154, 30] on icon at bounding box center [152, 28] width 6 height 6
click at [154, 31] on icon at bounding box center [152, 28] width 6 height 6
click at [219, 42] on div at bounding box center [218, 42] width 7 height 11
click at [225, 30] on div at bounding box center [225, 27] width 7 height 11
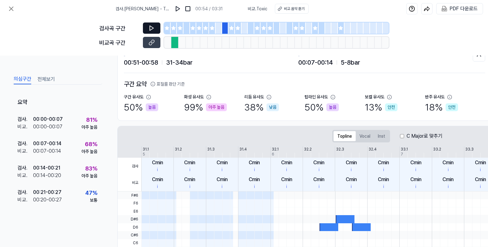
click at [152, 29] on icon at bounding box center [152, 28] width 6 height 6
click at [243, 32] on div at bounding box center [245, 27] width 7 height 11
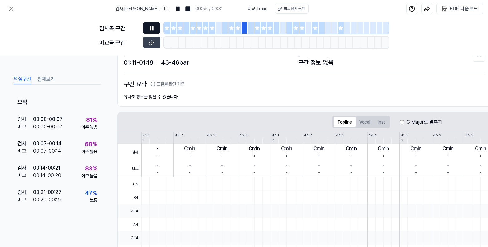
click at [150, 26] on icon at bounding box center [150, 28] width 1 height 4
click at [152, 30] on icon at bounding box center [152, 28] width 6 height 6
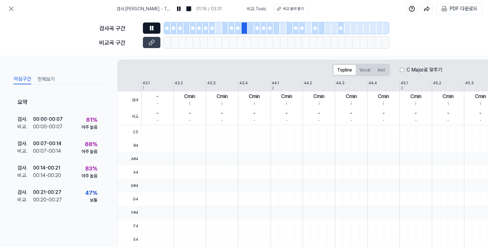
scroll to position [0, 0]
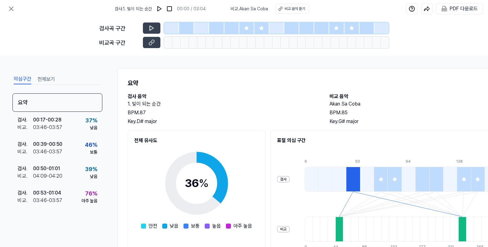
click at [245, 31] on div at bounding box center [246, 27] width 15 height 11
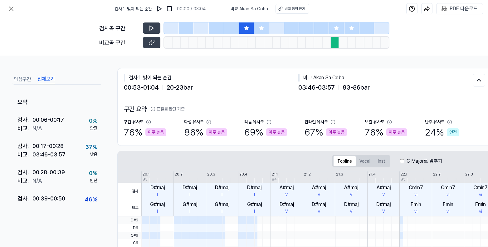
click at [49, 79] on button "전체보기" at bounding box center [45, 79] width 17 height 10
click at [32, 79] on div "의심구간 전체보기" at bounding box center [57, 79] width 90 height 12
click at [25, 78] on button "의심구간" at bounding box center [22, 79] width 17 height 10
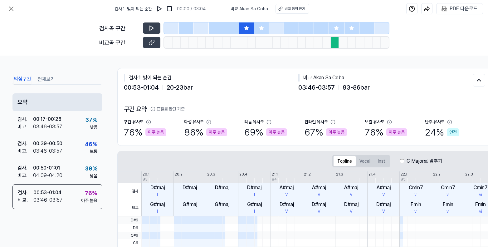
click at [48, 98] on div "요약" at bounding box center [57, 102] width 90 height 18
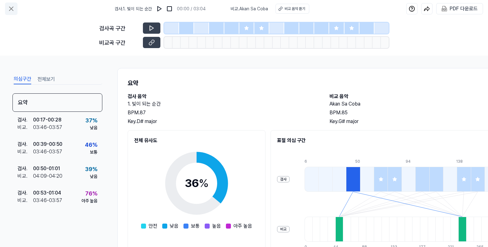
click at [12, 8] on icon at bounding box center [11, 9] width 4 height 4
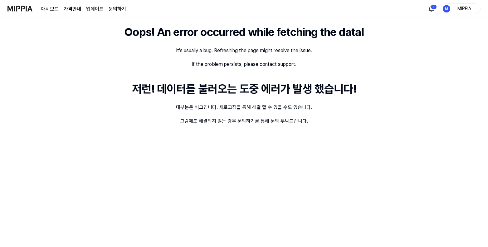
click at [354, 138] on div "Oops! An error occurred while fetching the data! It's usually a bug. Refreshing…" at bounding box center [244, 131] width 488 height 229
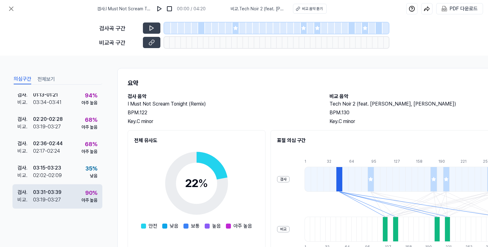
scroll to position [71, 0]
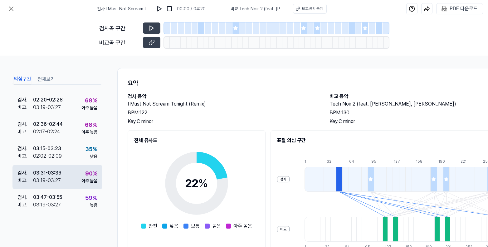
click at [69, 173] on div "검사 . 03:31 - 03:39 비교 . 03:19 - 03:27 90 % 아주 높음" at bounding box center [57, 177] width 90 height 24
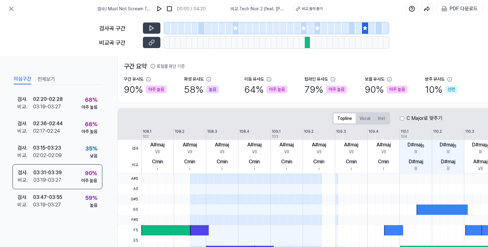
scroll to position [4, 0]
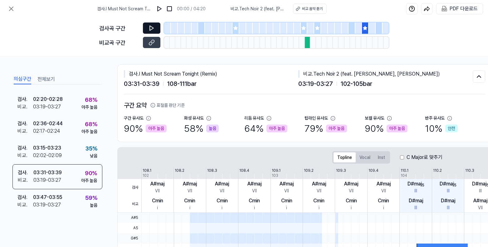
click at [152, 28] on icon at bounding box center [152, 28] width 6 height 6
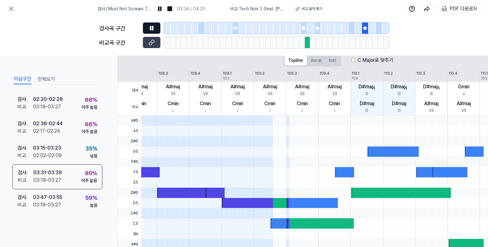
scroll to position [75, 0]
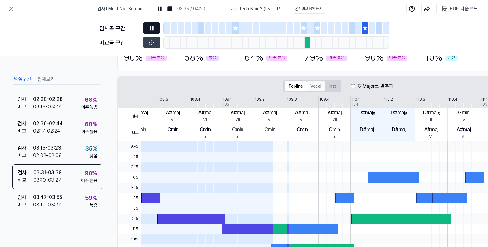
click at [314, 89] on button "Vocal" at bounding box center [316, 86] width 18 height 10
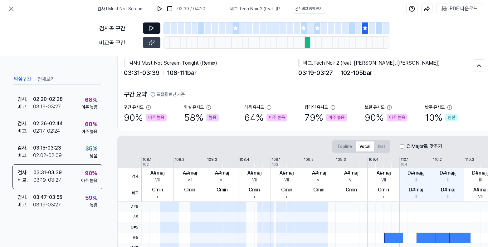
scroll to position [14, 0]
click at [152, 45] on icon at bounding box center [152, 42] width 6 height 6
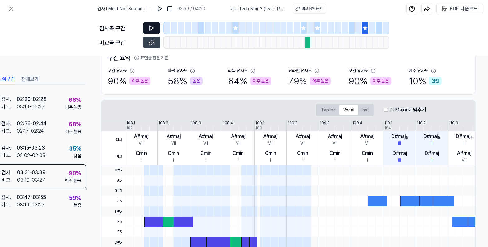
scroll to position [51, 19]
click at [147, 26] on button at bounding box center [151, 27] width 17 height 11
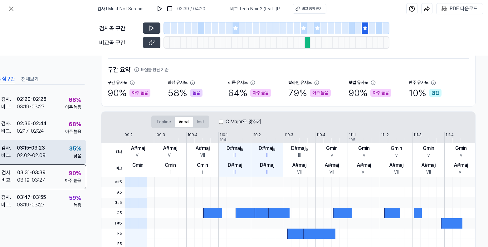
scroll to position [0, 0]
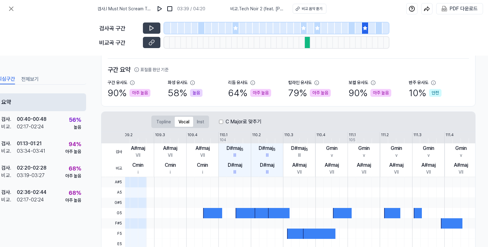
click at [48, 106] on div "요약" at bounding box center [41, 102] width 90 height 18
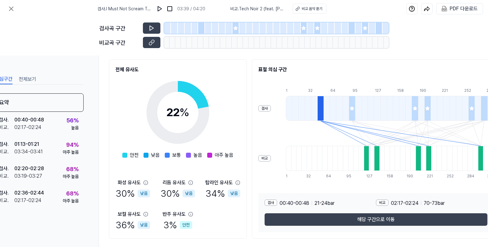
scroll to position [88, 19]
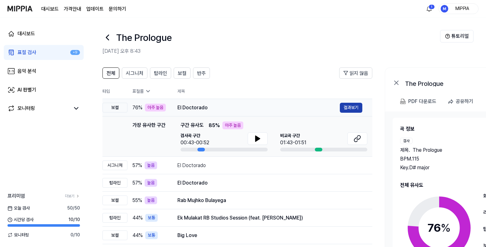
click at [346, 110] on button "결과보기" at bounding box center [351, 108] width 22 height 10
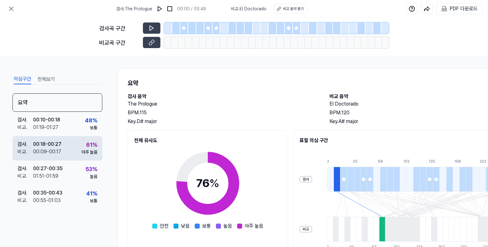
click at [68, 146] on div "검사 . 00:18 - 00:27 비교 . 00:09 - 00:17 61 % 아주 높음" at bounding box center [57, 148] width 90 height 24
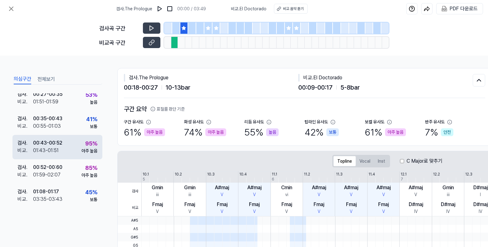
click at [73, 153] on div "검사 . 00:43 - 00:52 비교 . 01:43 - 01:51 95 % 아주 높음" at bounding box center [57, 147] width 90 height 24
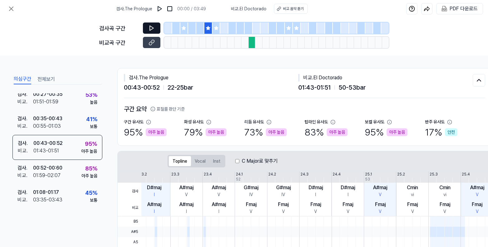
click at [152, 31] on icon at bounding box center [152, 28] width 6 height 6
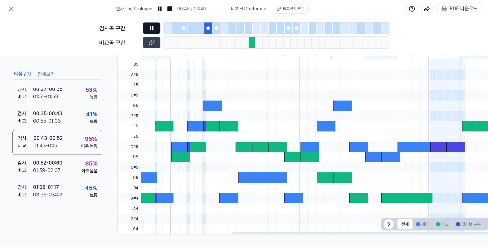
scroll to position [159, 0]
click at [418, 222] on div at bounding box center [418, 224] width 4 height 4
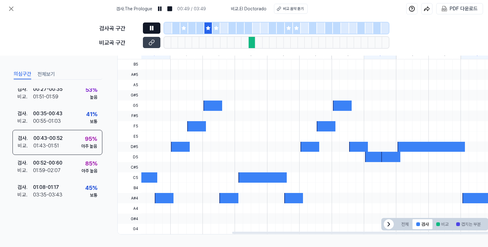
scroll to position [159, 19]
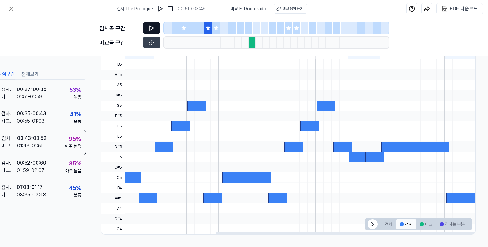
click at [383, 226] on button "전체" at bounding box center [388, 224] width 15 height 10
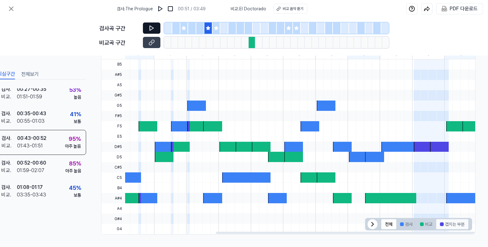
click at [436, 224] on button "겹치는 부분" at bounding box center [452, 224] width 32 height 10
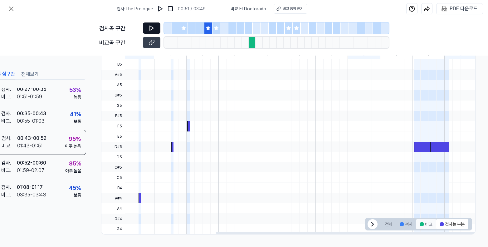
click at [427, 223] on button "비교" at bounding box center [426, 224] width 20 height 10
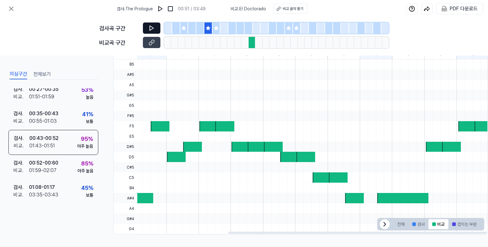
scroll to position [159, 4]
click at [404, 222] on button "전체" at bounding box center [401, 224] width 15 height 10
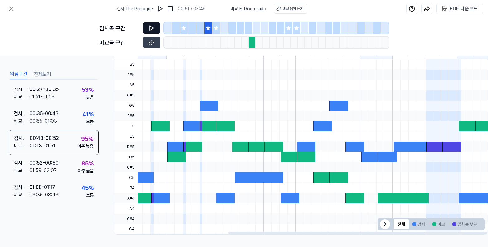
click at [132, 41] on div "비교곡 구간" at bounding box center [119, 42] width 40 height 8
click at [149, 46] on button at bounding box center [151, 42] width 17 height 11
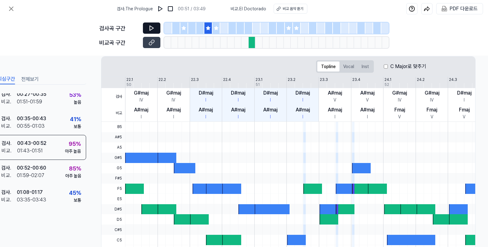
scroll to position [96, 17]
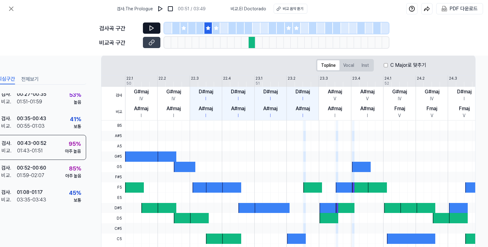
click at [379, 66] on div "Topline Vocal Inst C Major로 맞추기" at bounding box center [371, 65] width 110 height 12
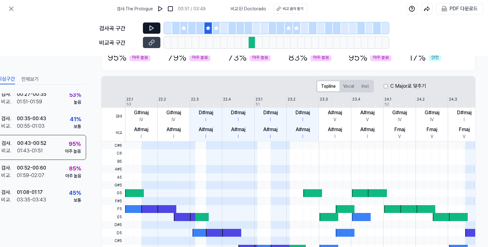
scroll to position [58, 17]
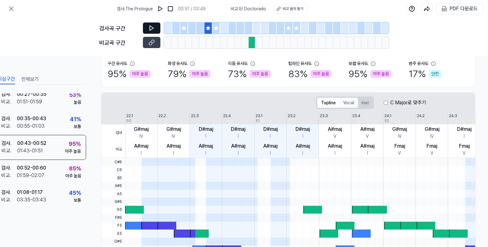
click at [348, 105] on button "Vocal" at bounding box center [349, 103] width 18 height 10
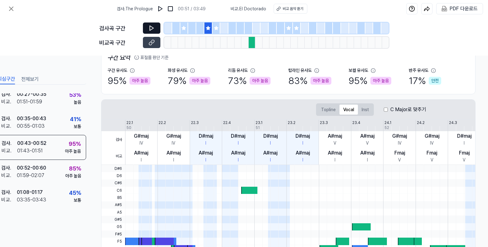
scroll to position [8, 17]
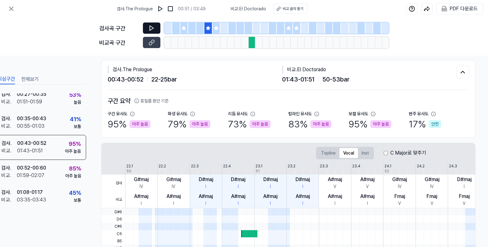
click at [155, 28] on button at bounding box center [151, 27] width 17 height 11
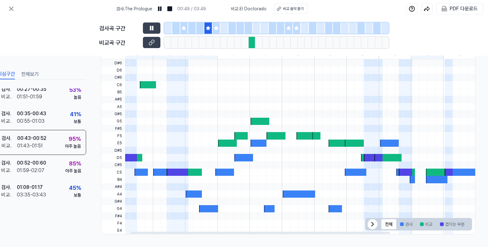
scroll to position [0, 0]
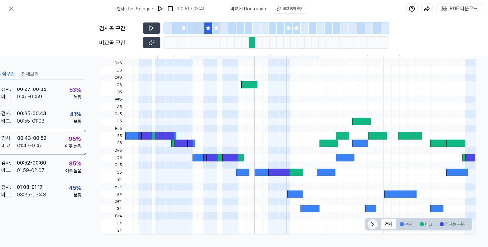
click at [372, 243] on div "의심구간 전체보기 요약 검사 . 00:10 - 00:18 비교 . 01:19 - 01:27 48 % 보통 검사 . 00:18 - 00:27 비…" at bounding box center [244, 151] width 488 height 191
click at [160, 10] on img at bounding box center [160, 9] width 6 height 6
click at [167, 31] on div at bounding box center [168, 27] width 8 height 11
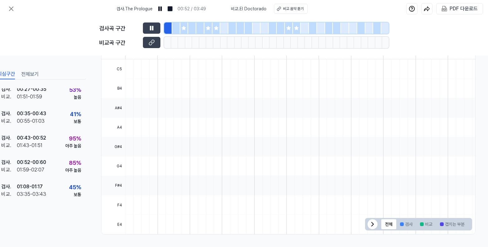
scroll to position [145, 17]
click at [160, 9] on img at bounding box center [160, 9] width 6 height 6
click at [161, 10] on img at bounding box center [160, 9] width 6 height 6
click at [40, 60] on div "의심구간 전체보기 요약 검사 . 00:10 - 00:18 비교 . 01:19 - 01:27 48 % 보통 검사 . 00:18 - 00:27 비…" at bounding box center [244, 151] width 488 height 191
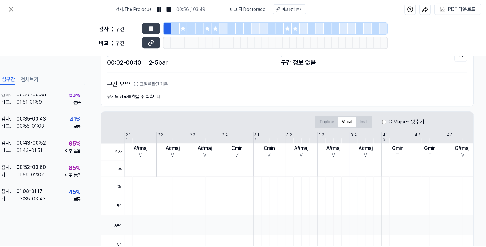
scroll to position [0, 17]
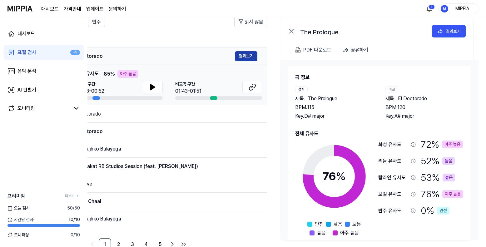
click at [247, 58] on button "결과보기" at bounding box center [246, 56] width 22 height 10
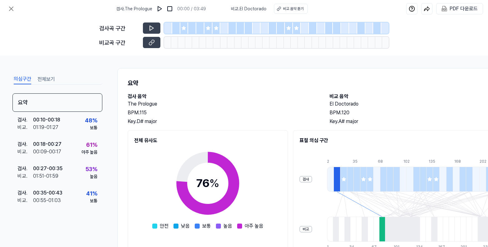
click at [187, 33] on div at bounding box center [184, 27] width 8 height 11
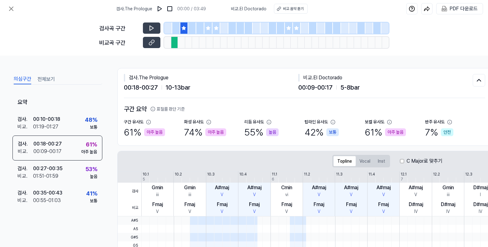
click at [208, 32] on div at bounding box center [208, 27] width 8 height 11
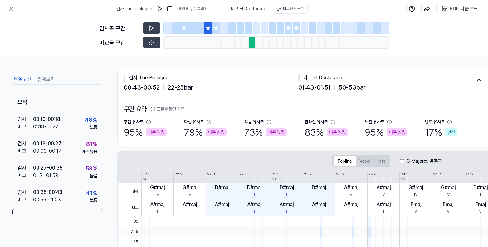
click at [216, 32] on div at bounding box center [217, 27] width 8 height 11
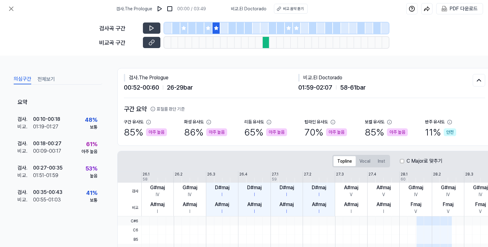
click at [283, 32] on div at bounding box center [281, 27] width 8 height 11
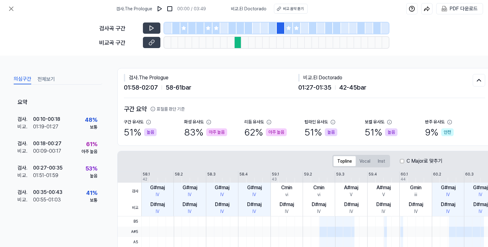
click at [288, 31] on div at bounding box center [289, 27] width 8 height 11
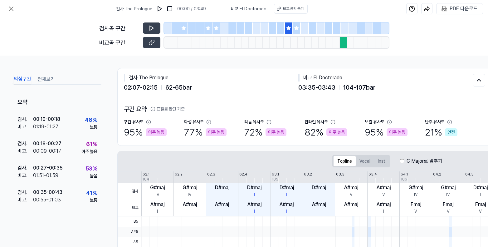
click at [297, 32] on div at bounding box center [297, 27] width 8 height 11
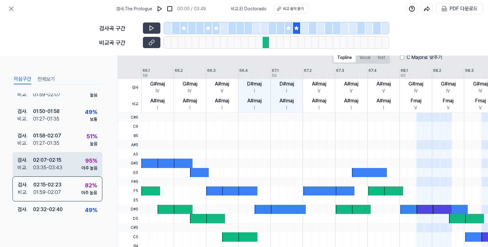
scroll to position [198, 0]
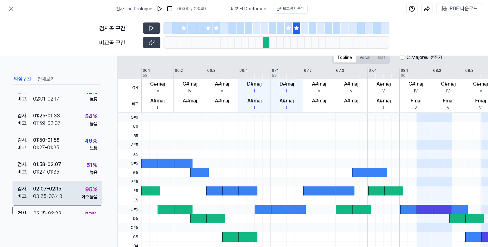
click at [67, 187] on div "검사 . 02:07 - 02:15 비교 . 03:35 - 03:43 95 % 아주 높음" at bounding box center [57, 193] width 90 height 24
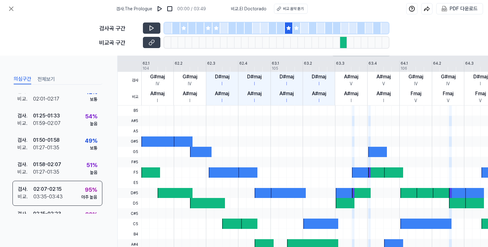
scroll to position [88, 0]
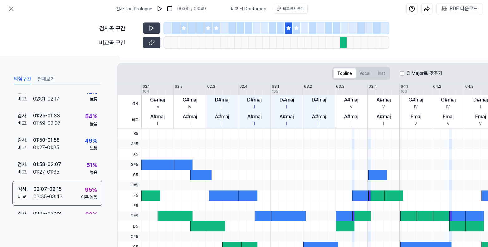
click at [407, 73] on label "C Major로 맞추기" at bounding box center [425, 73] width 36 height 7
click at [399, 74] on div "Topline Vocal Inst C Major로 맞추기" at bounding box center [387, 73] width 110 height 12
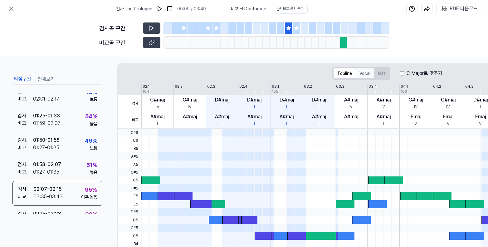
click at [360, 74] on button "Vocal" at bounding box center [365, 73] width 18 height 10
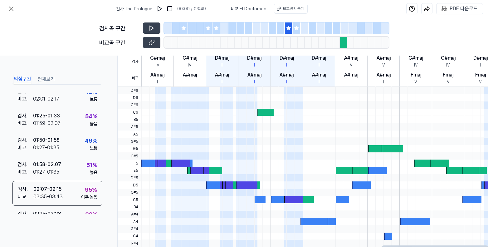
scroll to position [125, 0]
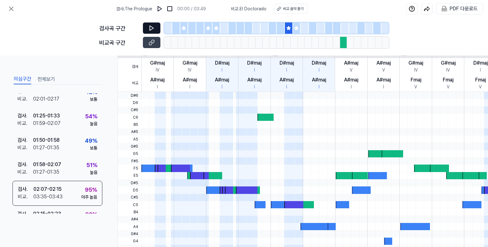
click at [157, 30] on button at bounding box center [151, 27] width 17 height 11
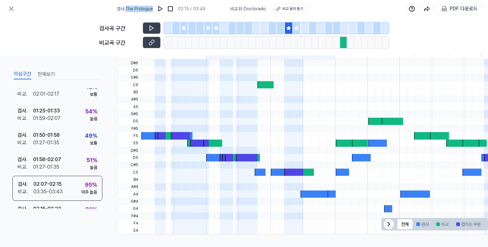
drag, startPoint x: 153, startPoint y: 9, endPoint x: 128, endPoint y: 10, distance: 24.7
click at [128, 10] on span "검사 . The Prologue" at bounding box center [135, 9] width 36 height 7
copy span "The Prologue"
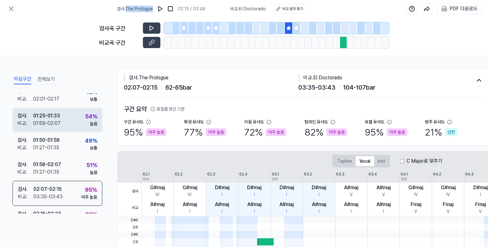
scroll to position [0, 0]
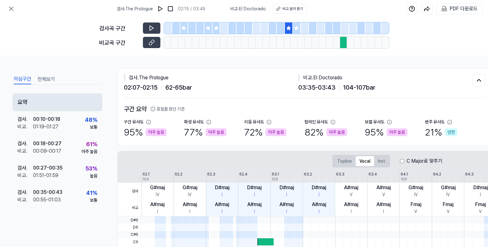
click at [59, 100] on div "요약" at bounding box center [57, 102] width 90 height 18
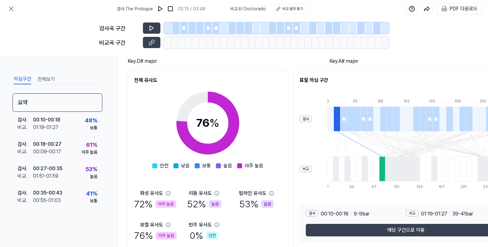
scroll to position [88, 0]
